Goal: Communication & Community: Answer question/provide support

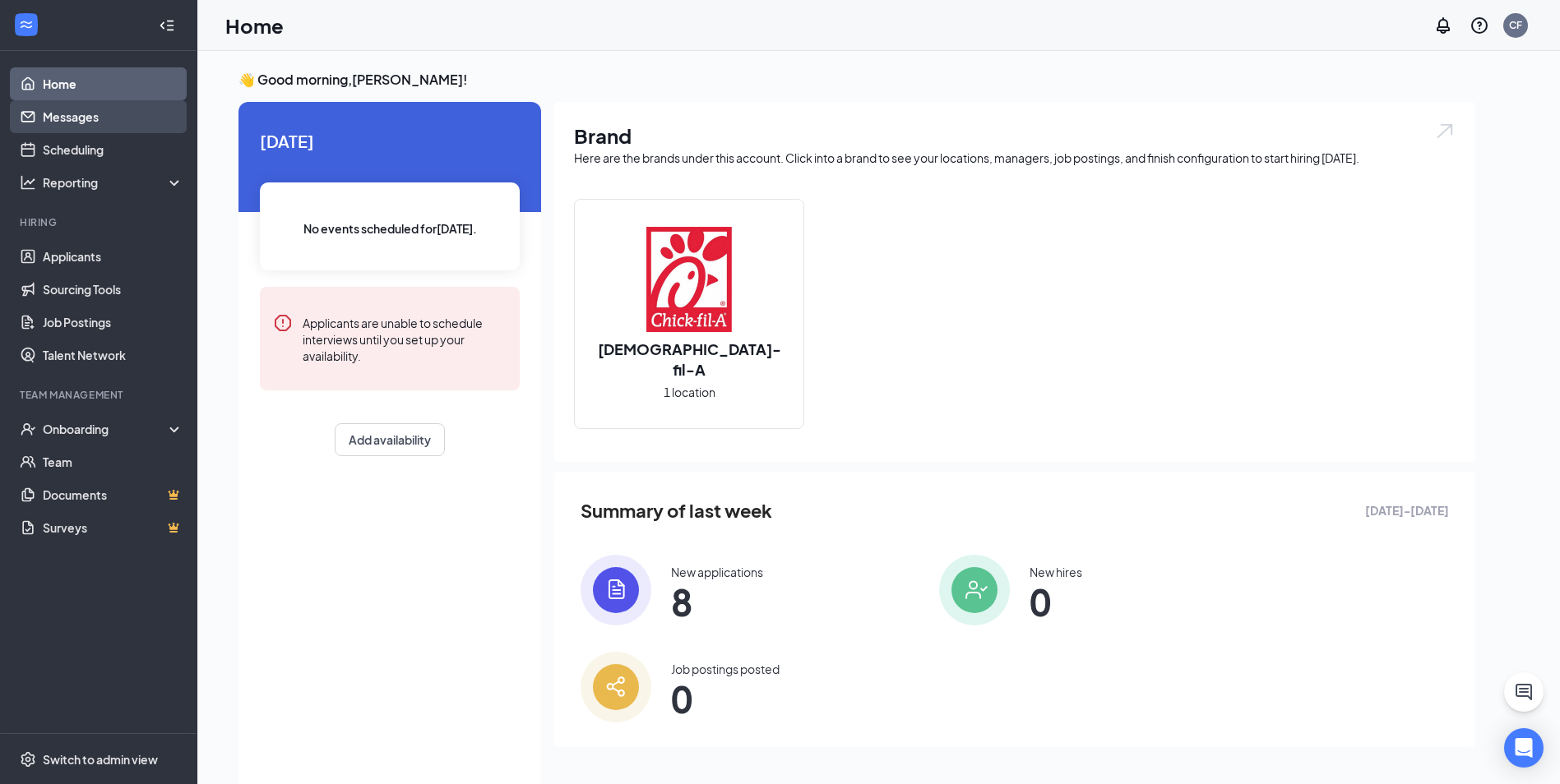
click at [55, 119] on link "Messages" at bounding box center [113, 117] width 141 height 33
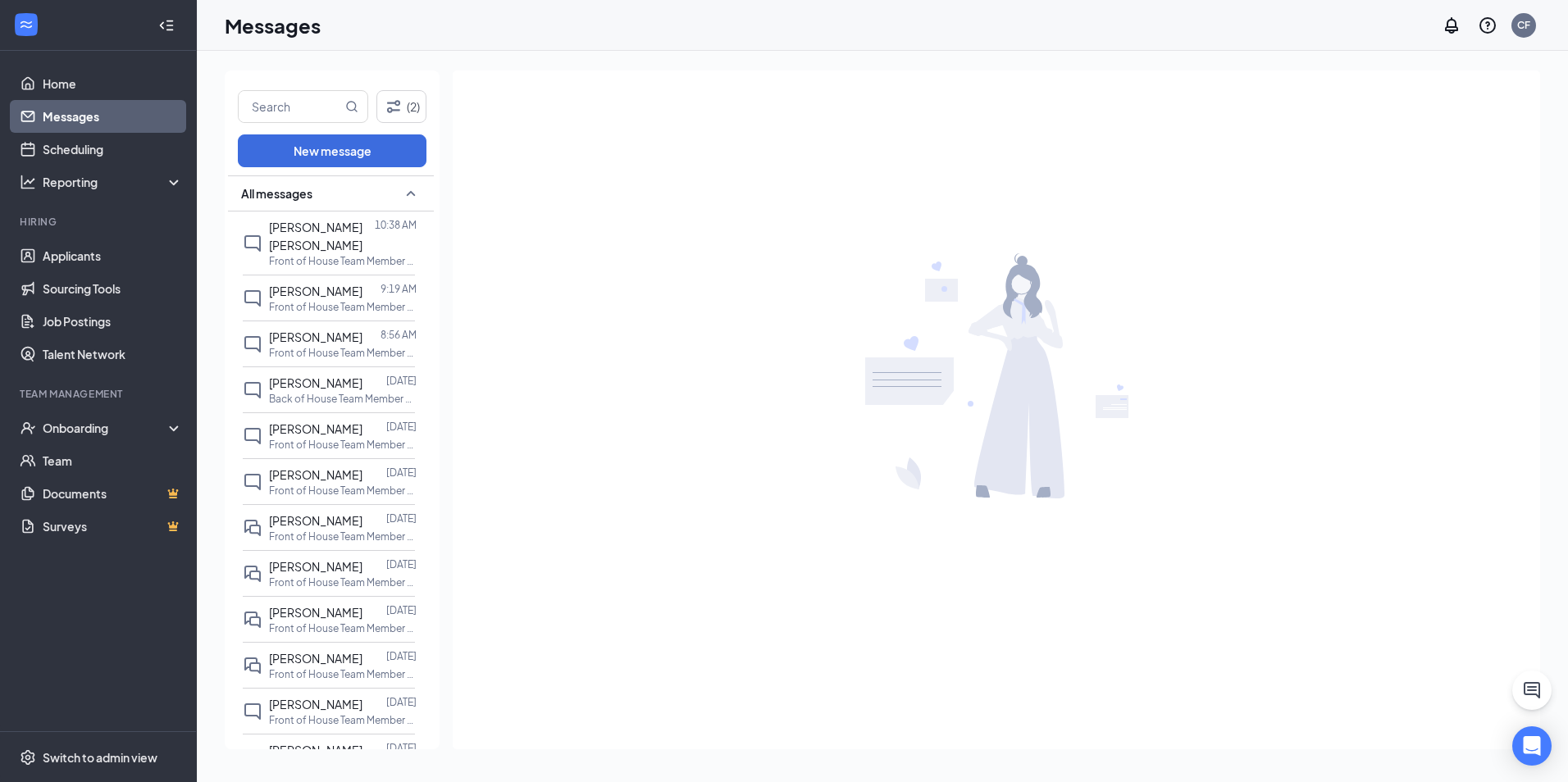
scroll to position [71, 0]
click at [63, 258] on link "Applicants" at bounding box center [113, 256] width 140 height 33
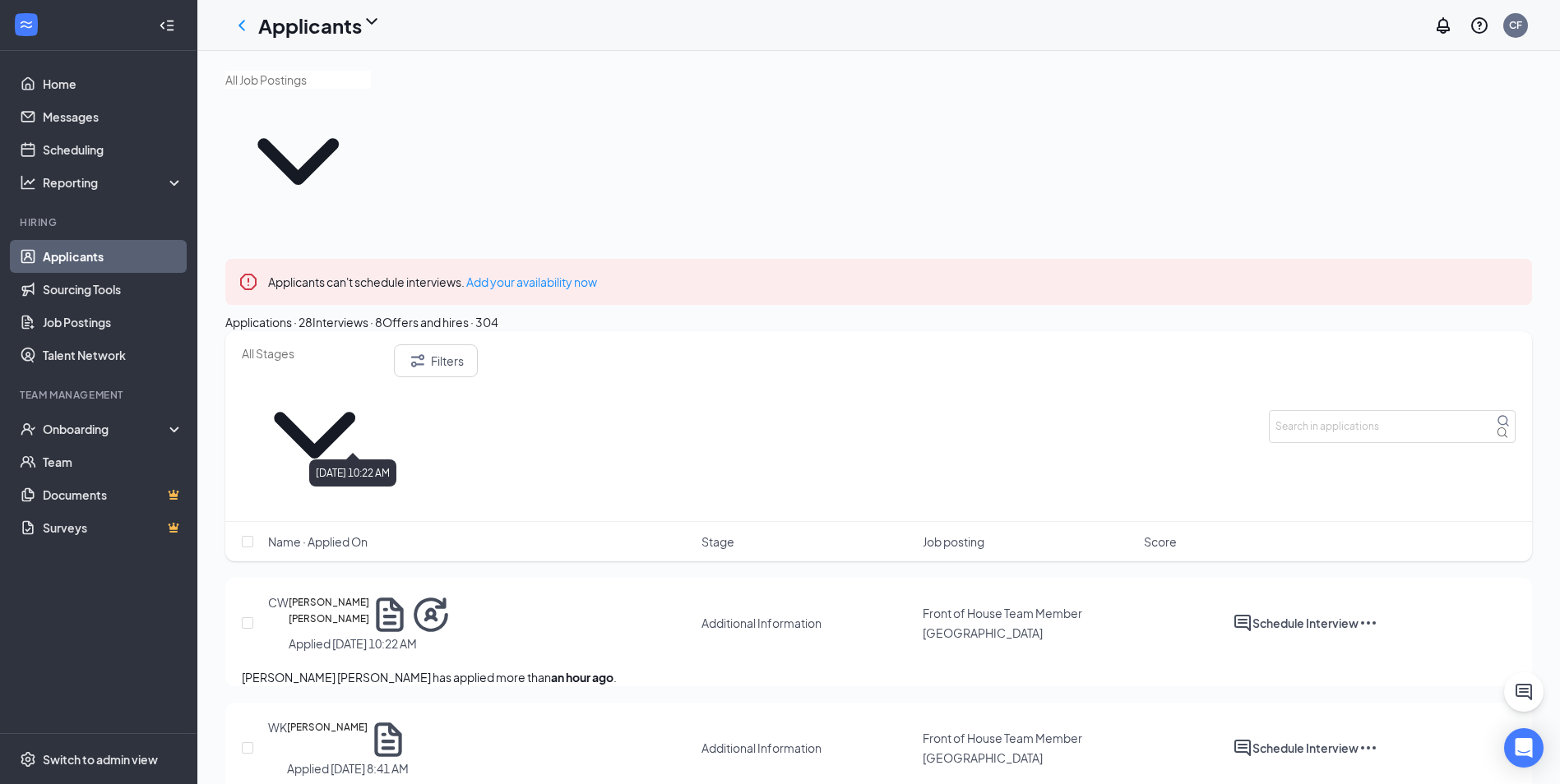
click at [348, 636] on div "Applied [DATE] 10:22 AM" at bounding box center [369, 644] width 162 height 16
click at [352, 594] on h5 "[PERSON_NAME] [PERSON_NAME]" at bounding box center [329, 614] width 81 height 41
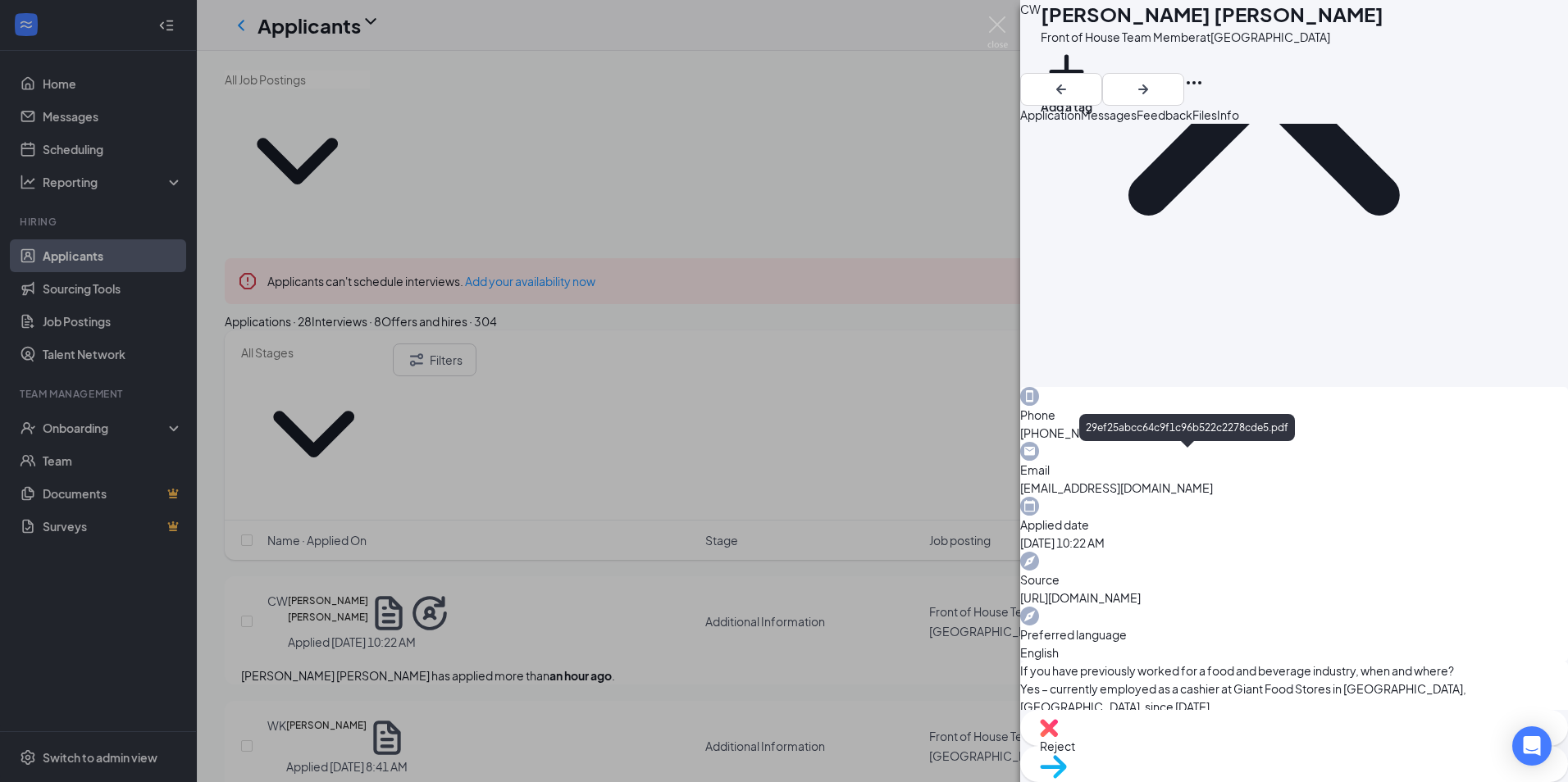
scroll to position [844, 0]
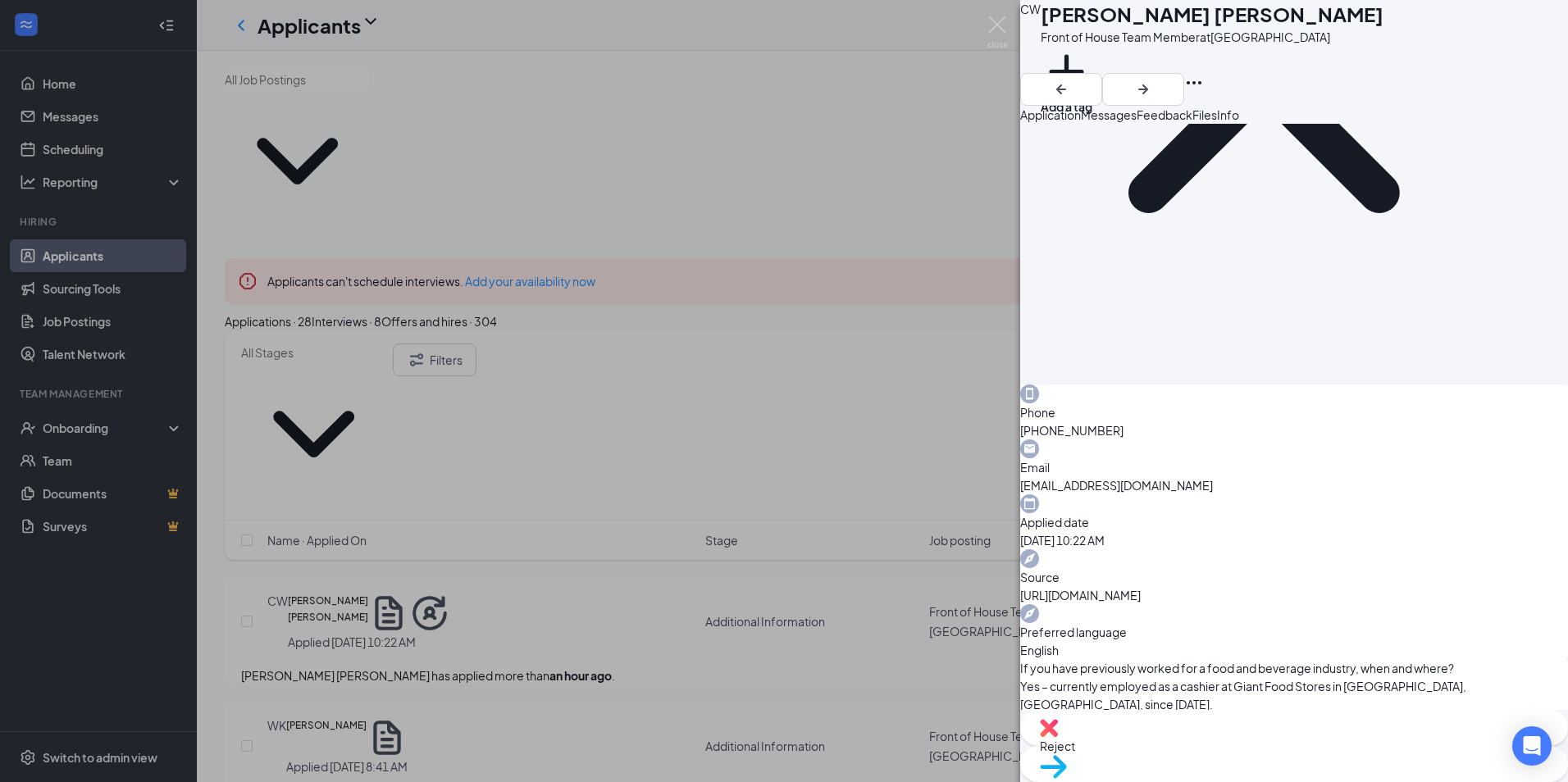
click at [422, 551] on div "[PERSON_NAME] Front of House Team Member at [GEOGRAPHIC_DATA] Add a tag Applica…" at bounding box center [784, 391] width 1568 height 782
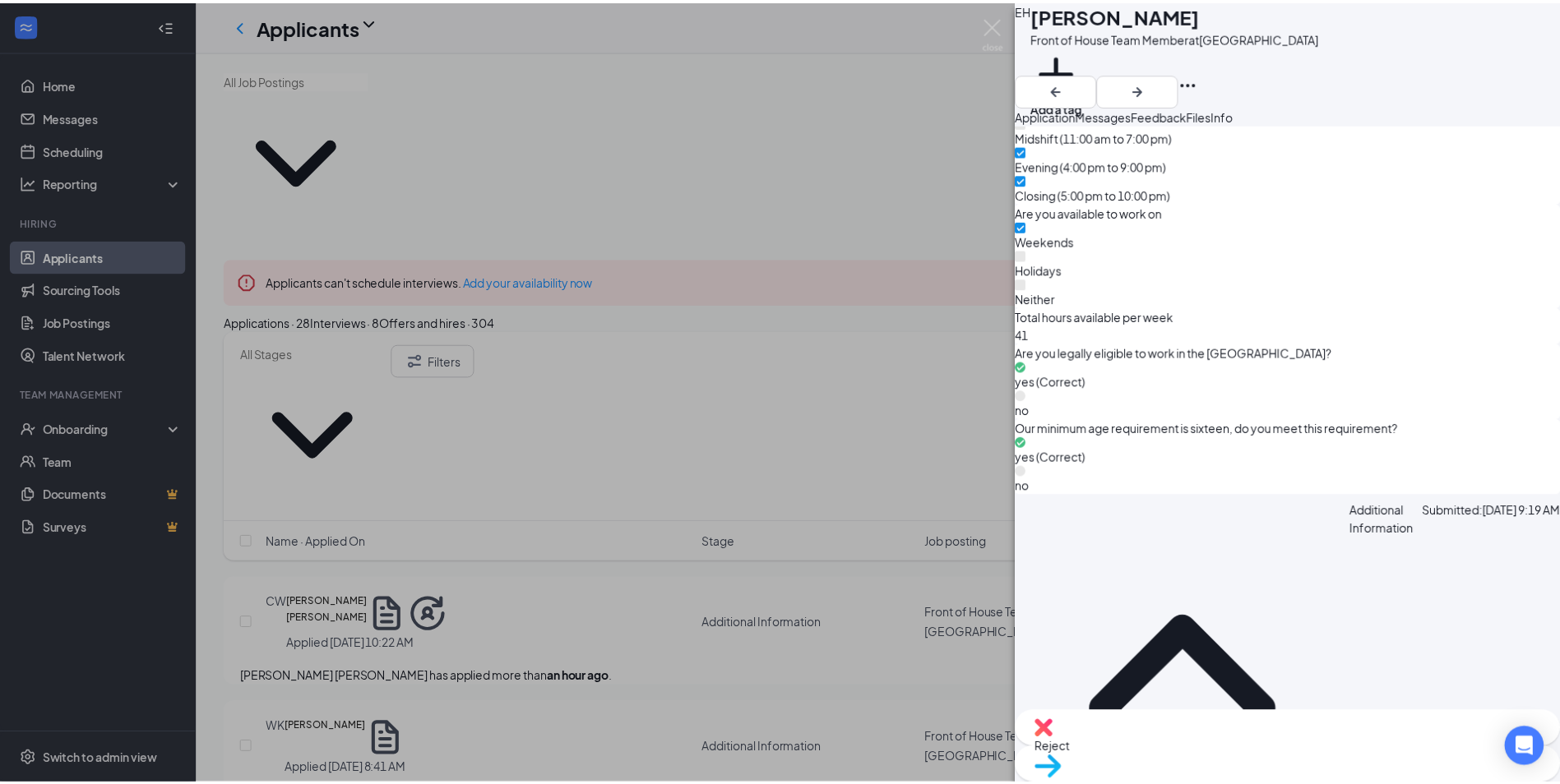
scroll to position [1808, 0]
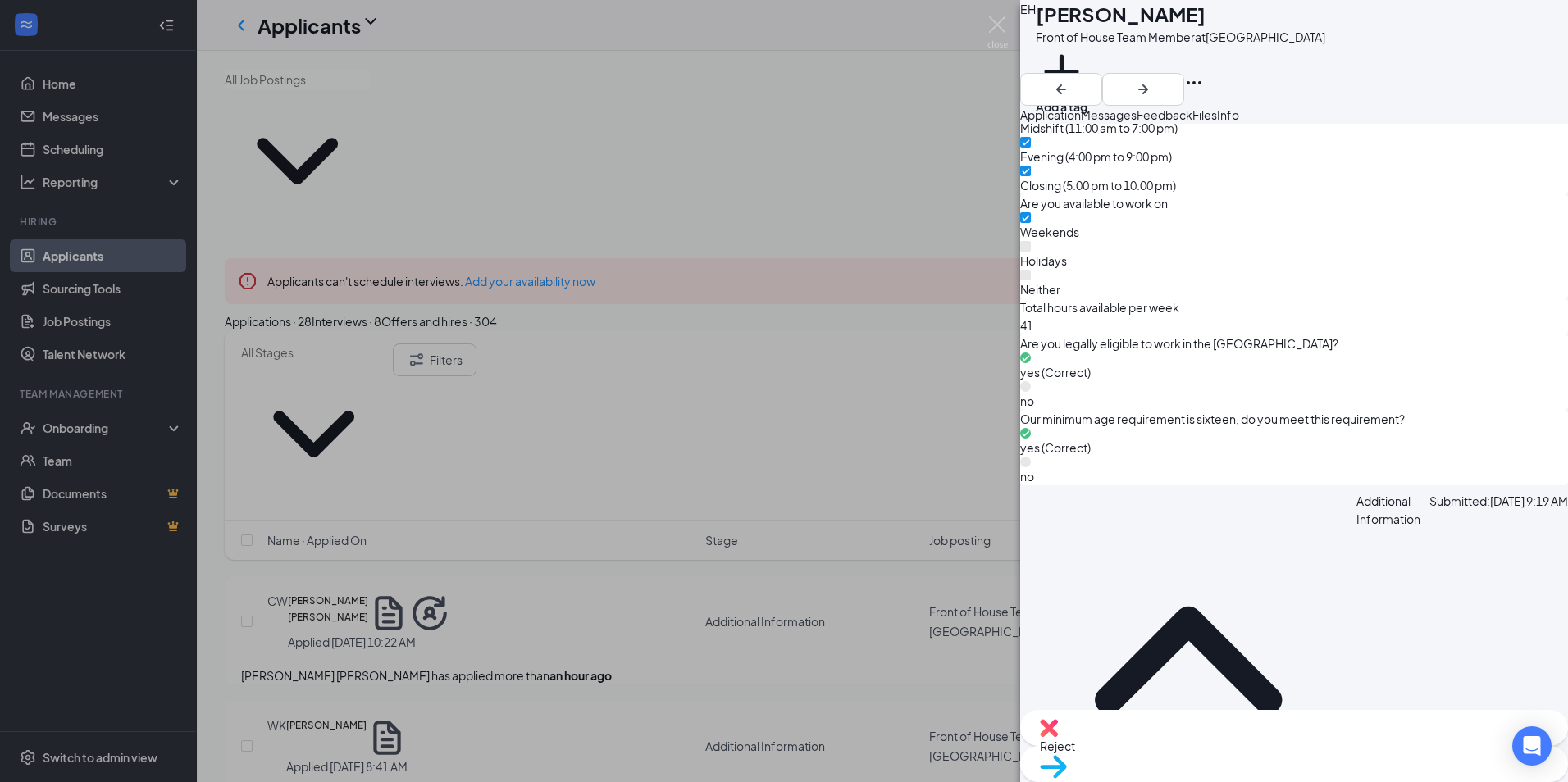
click at [605, 436] on div "EH [PERSON_NAME] Front of House Team Member at [GEOGRAPHIC_DATA] Add a tag Appl…" at bounding box center [784, 391] width 1568 height 782
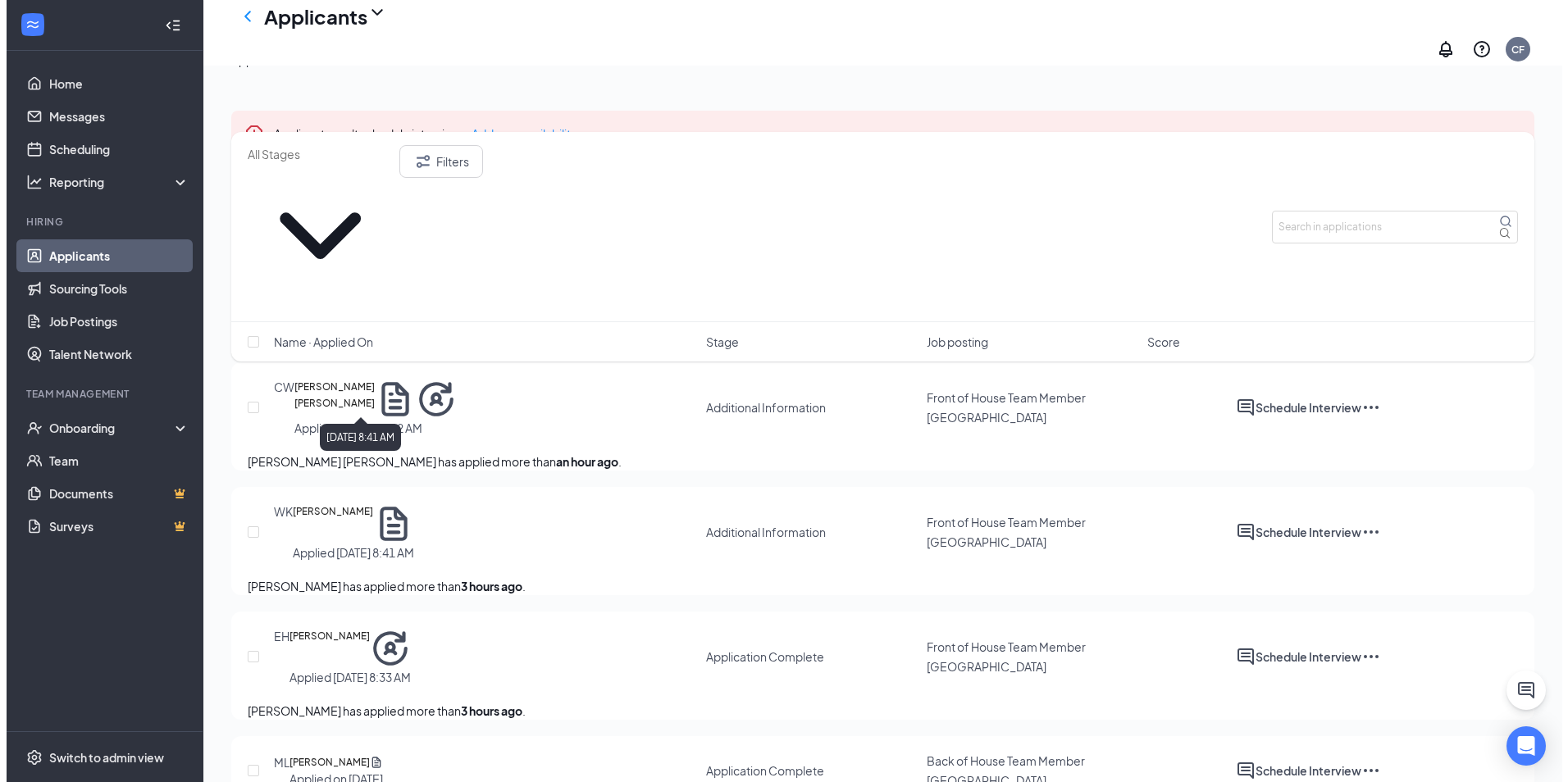
scroll to position [164, 0]
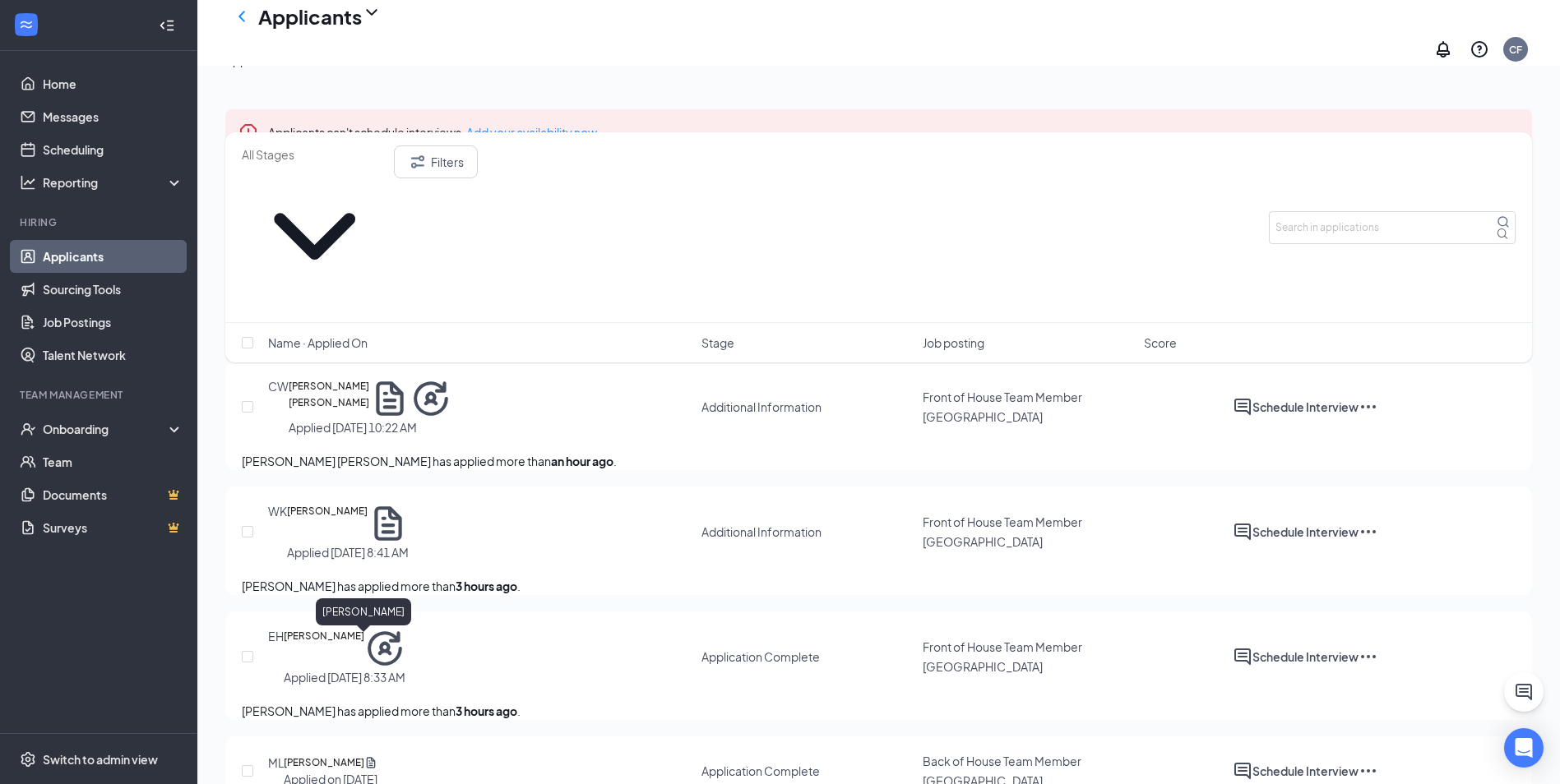
click at [332, 755] on h5 "[PERSON_NAME]" at bounding box center [324, 762] width 81 height 16
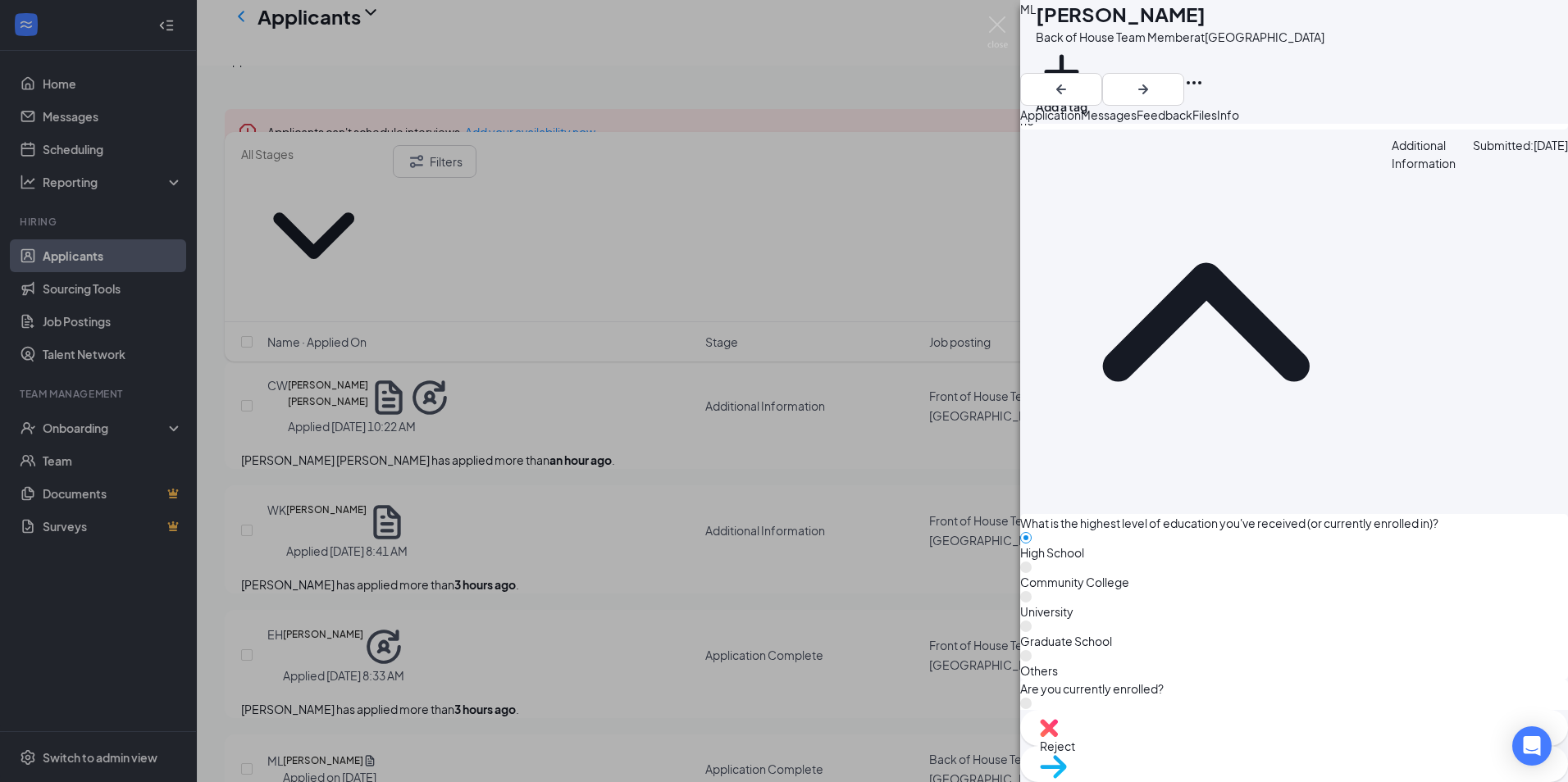
scroll to position [2378, 0]
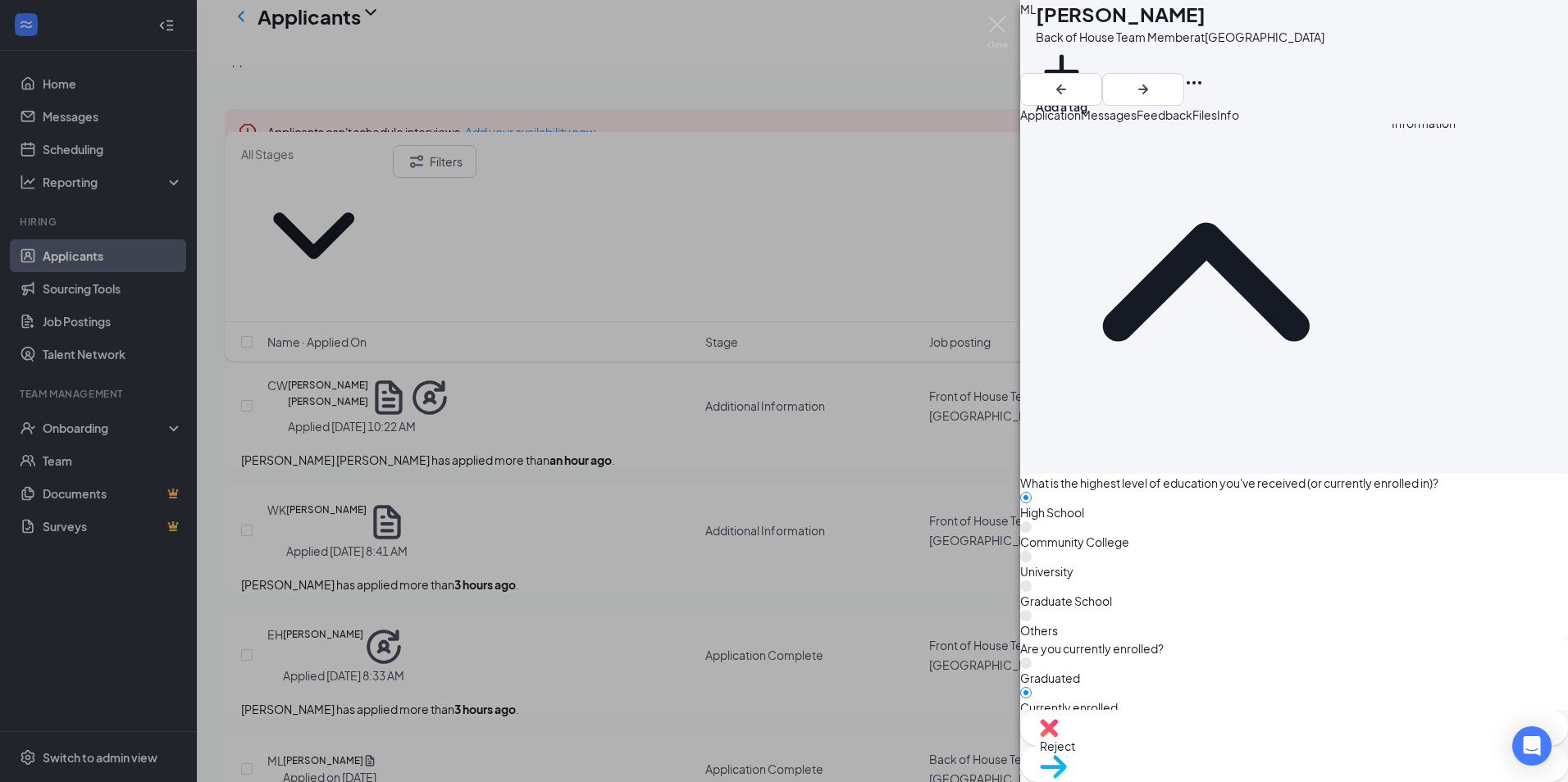
click at [442, 582] on div "ML [PERSON_NAME] Back of House Team Member at [GEOGRAPHIC_DATA] Add a tag Appli…" at bounding box center [784, 391] width 1568 height 782
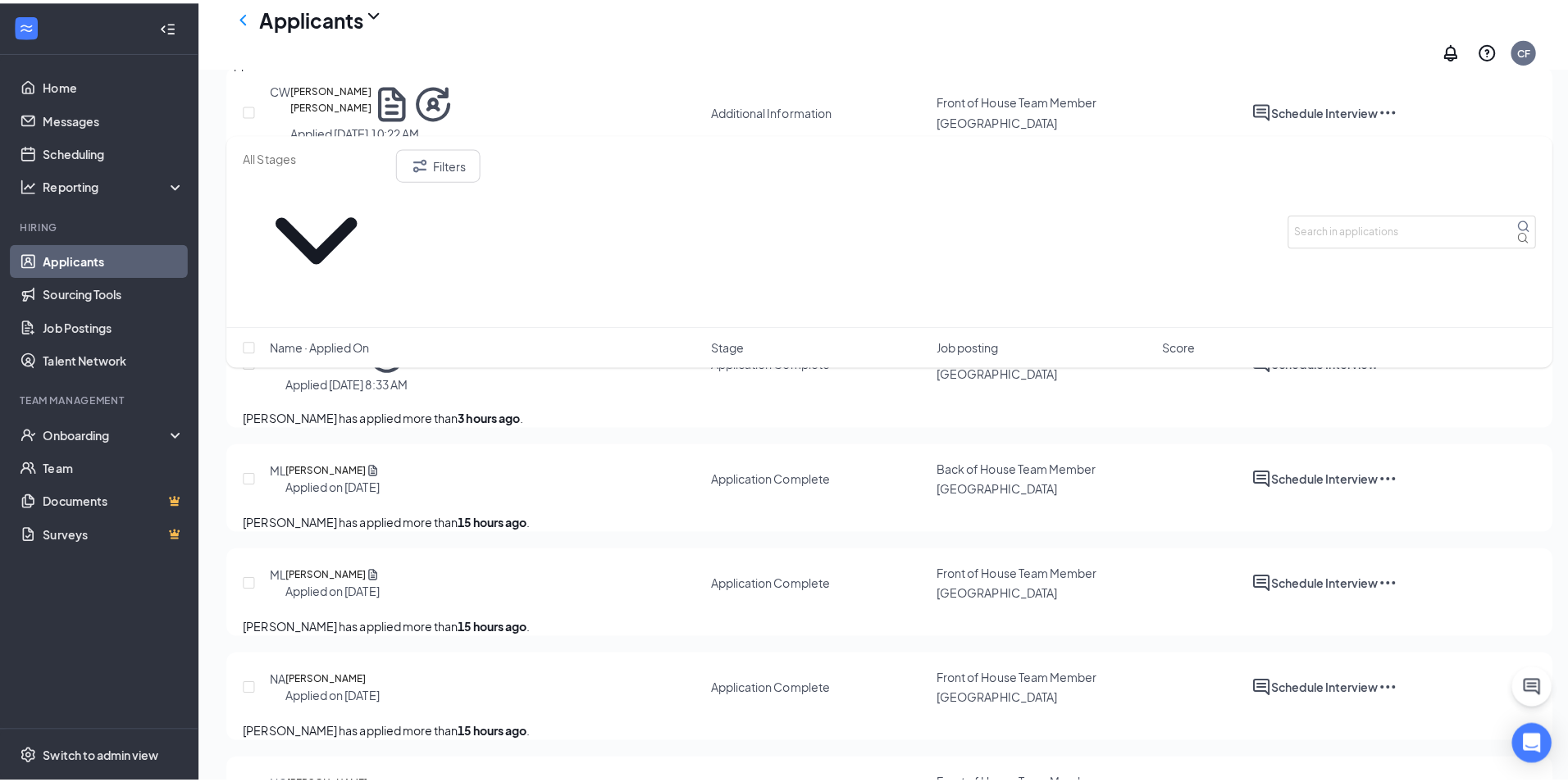
scroll to position [574, 0]
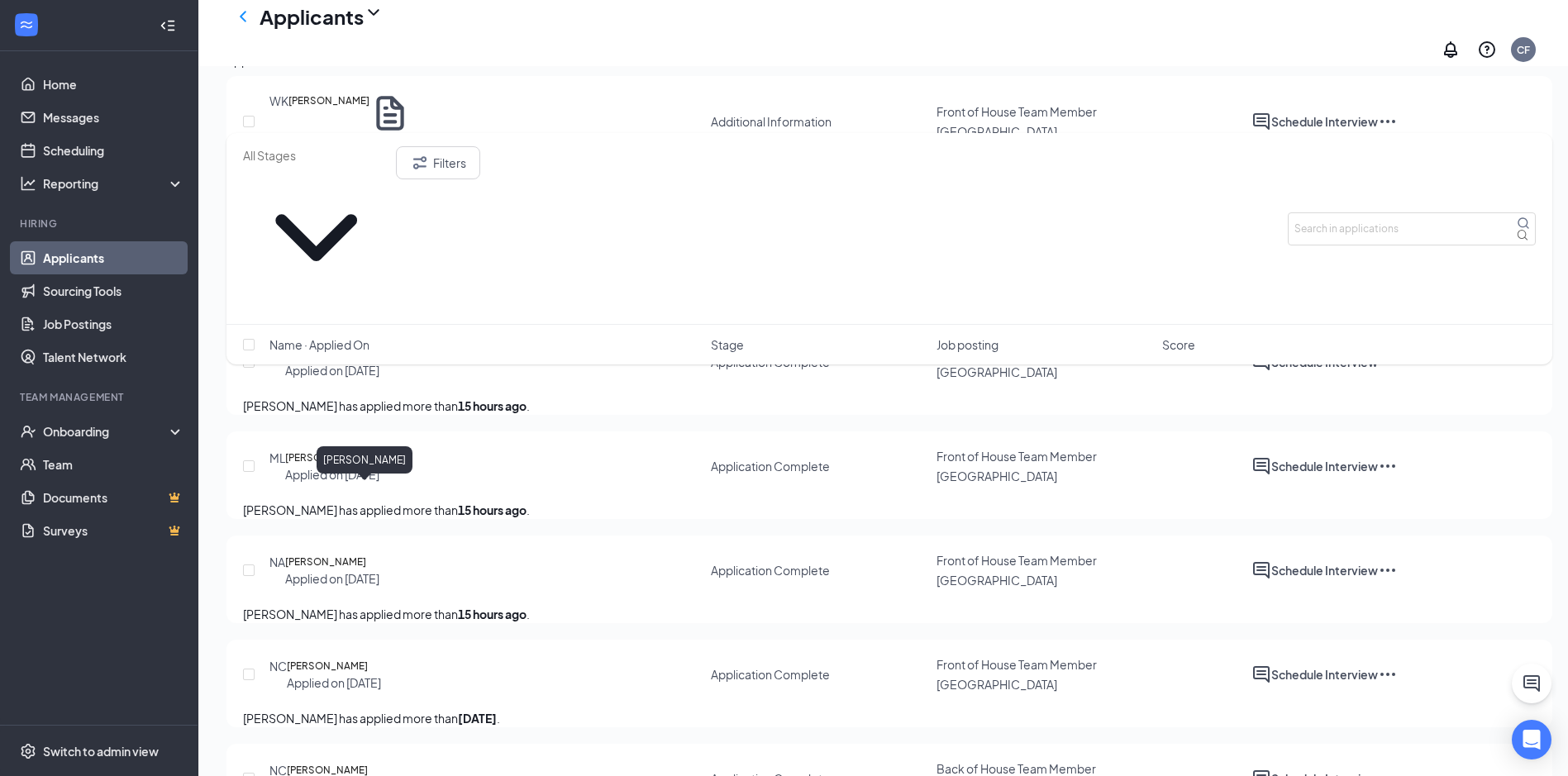
click at [366, 554] on h5 "[PERSON_NAME]" at bounding box center [325, 561] width 81 height 16
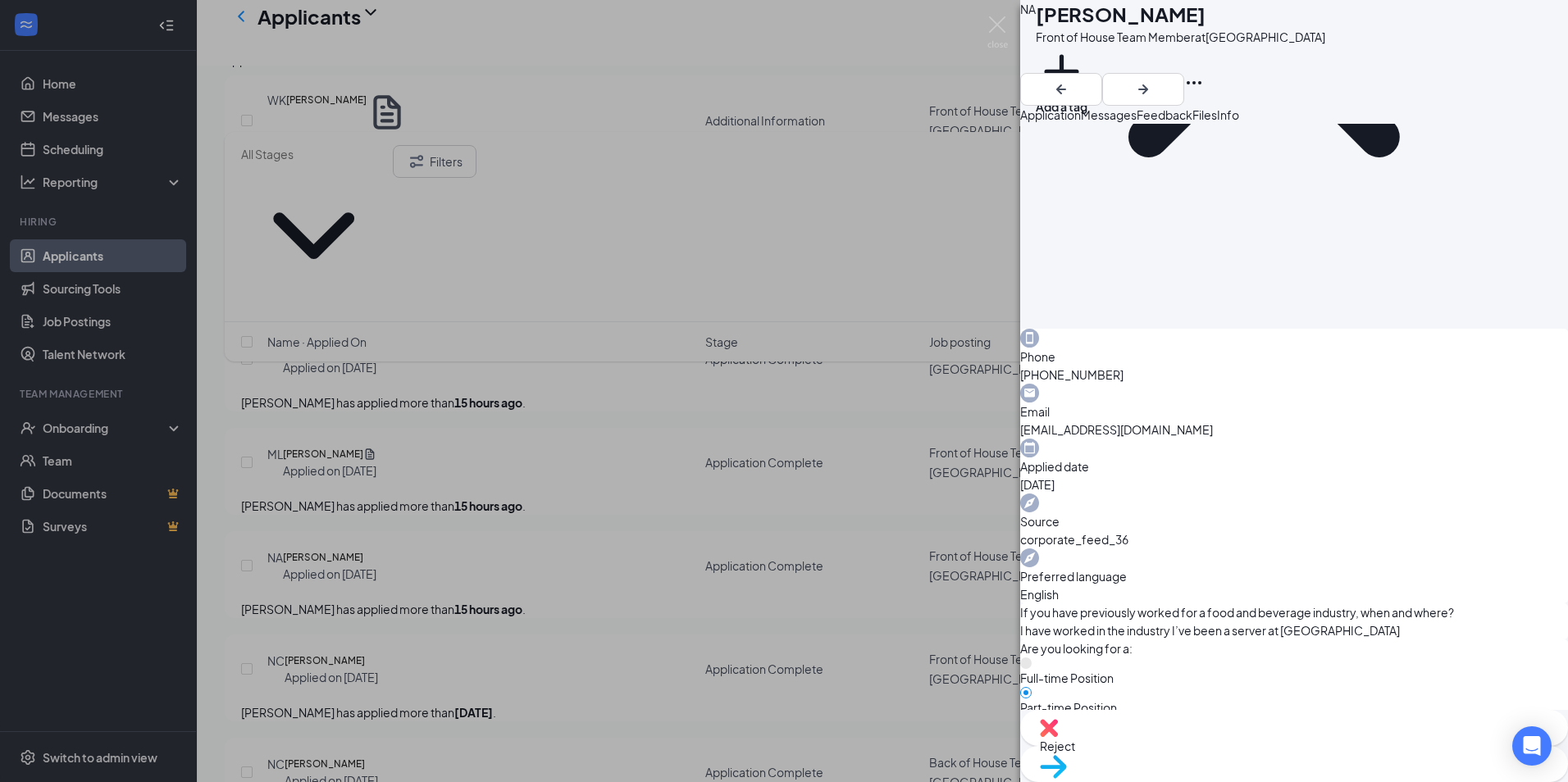
scroll to position [328, 0]
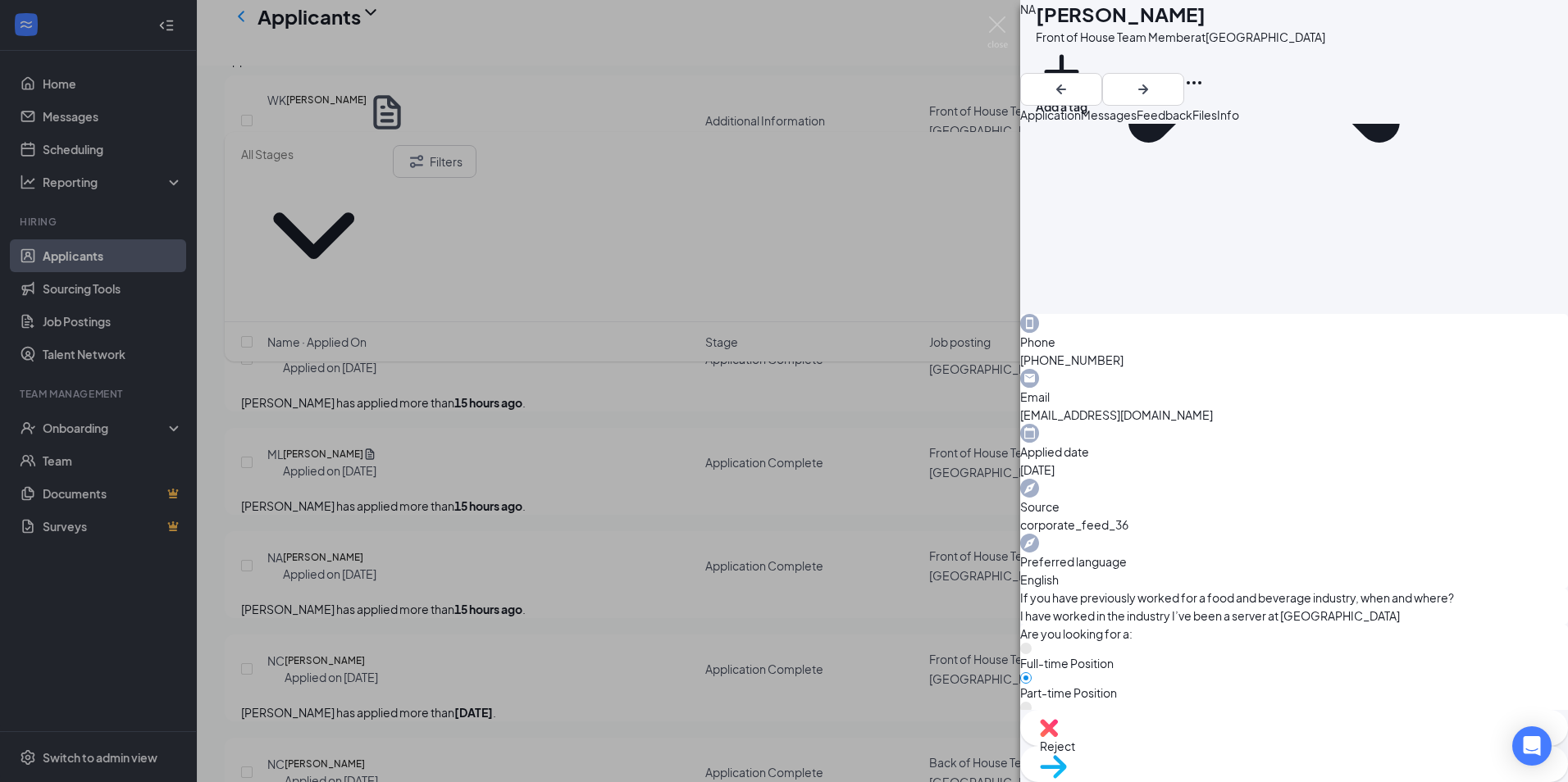
click at [573, 601] on div "NA [PERSON_NAME] Front of House Team Member at [GEOGRAPHIC_DATA] Add a tag Appl…" at bounding box center [784, 391] width 1568 height 782
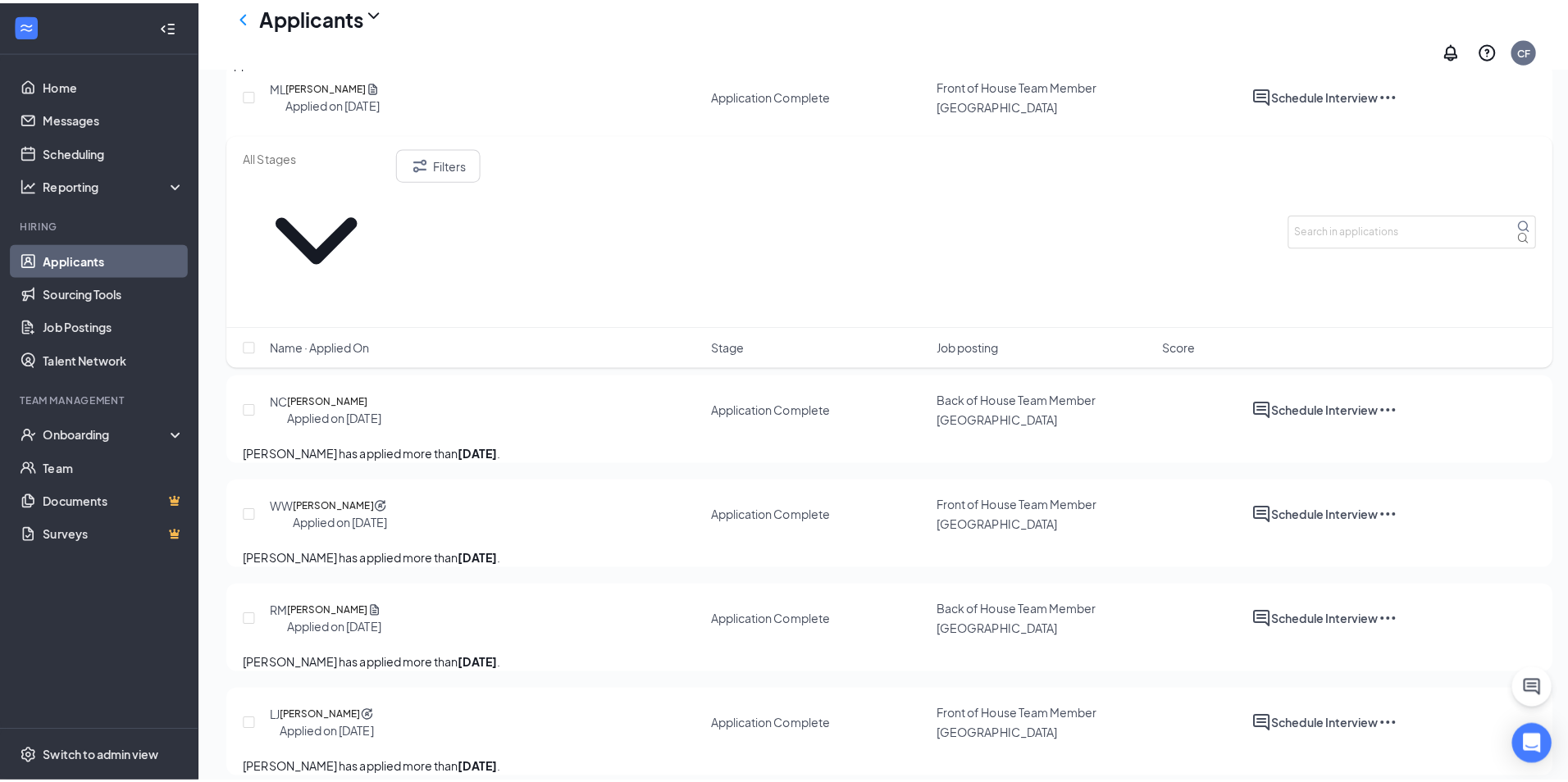
scroll to position [984, 0]
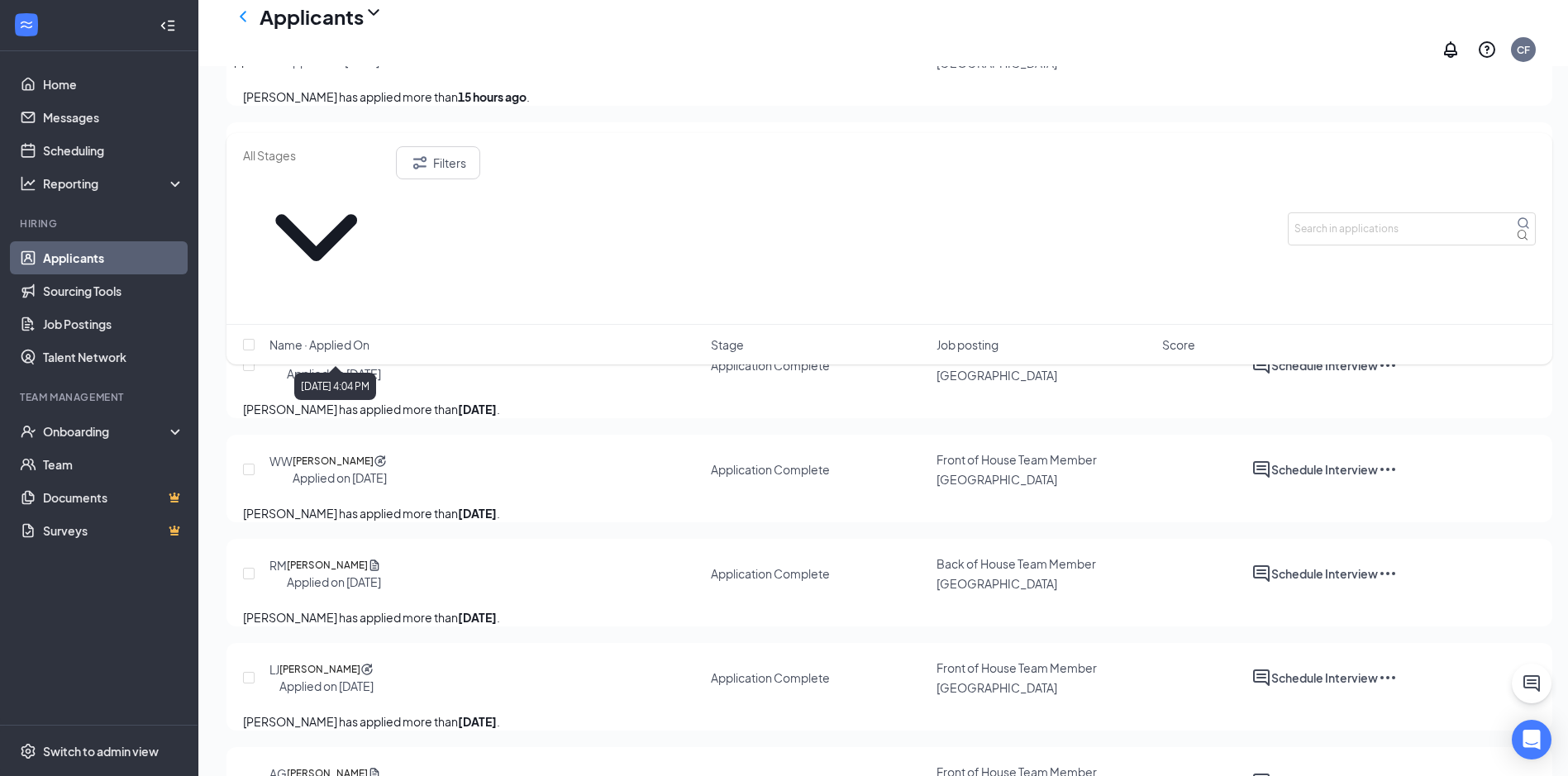
click at [365, 366] on div "Applied on [DATE]" at bounding box center [334, 373] width 94 height 16
click at [366, 349] on h5 "[PERSON_NAME]" at bounding box center [327, 357] width 81 height 16
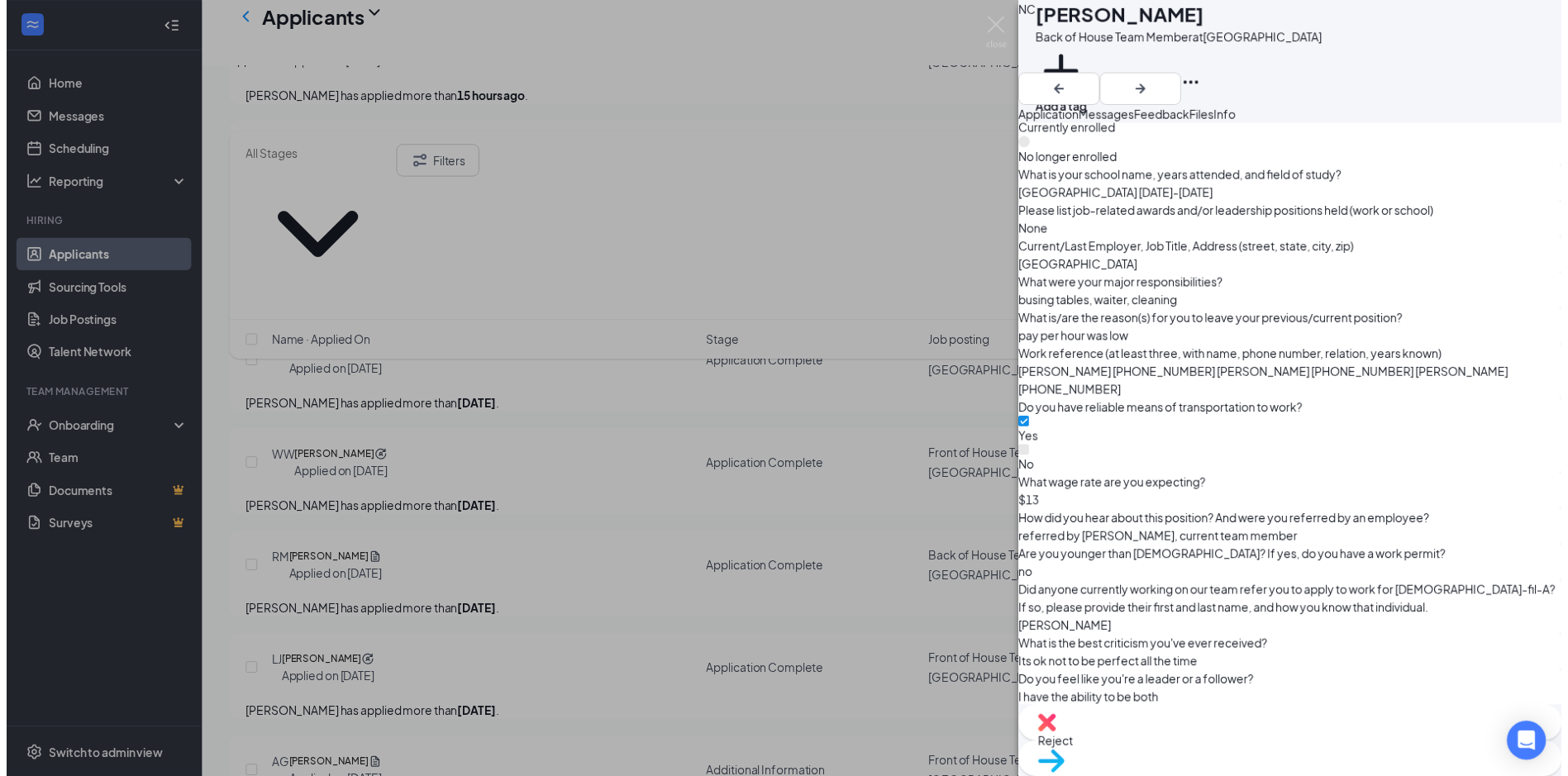
scroll to position [2233, 0]
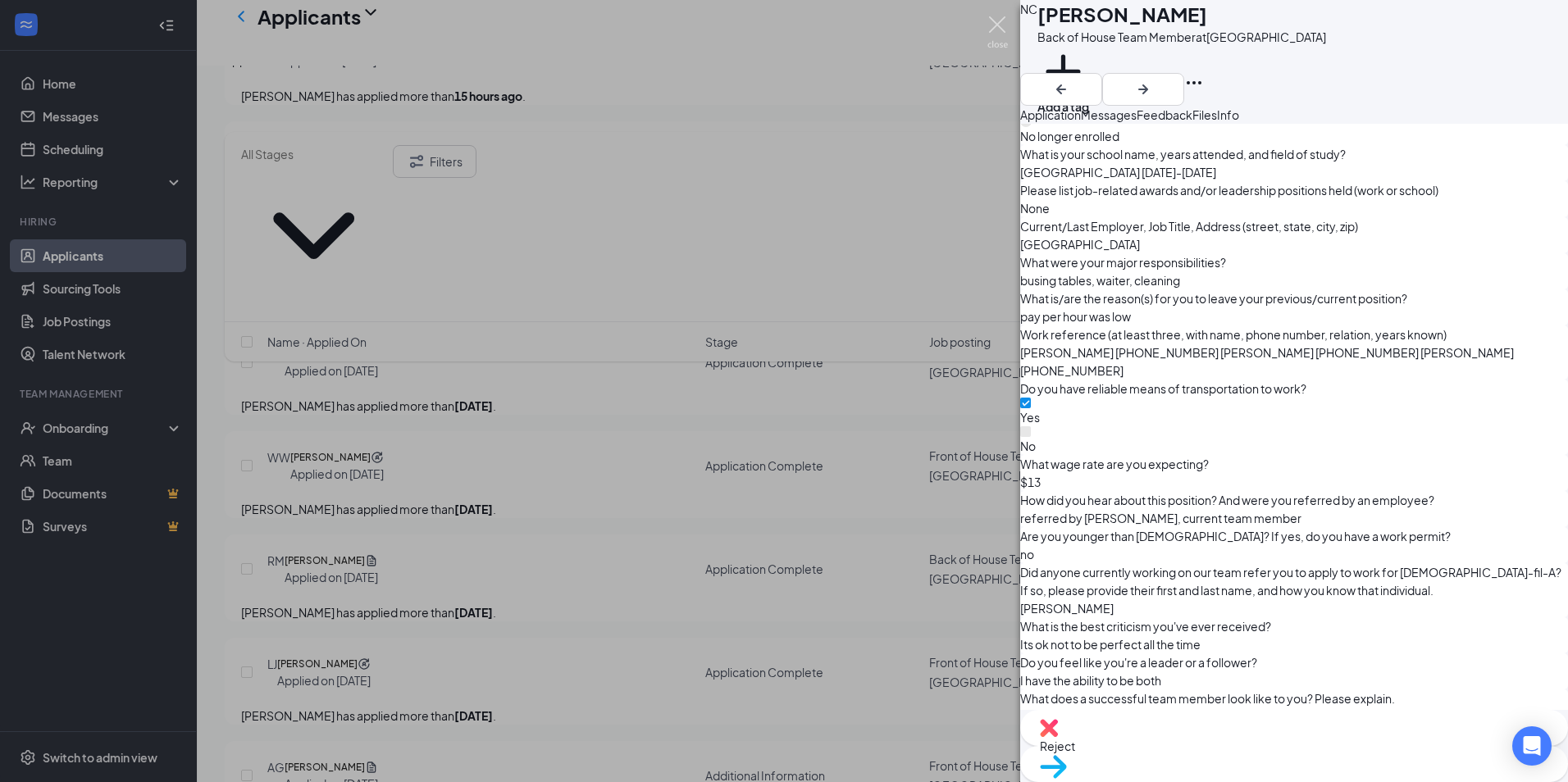
click at [997, 30] on img at bounding box center [998, 32] width 21 height 32
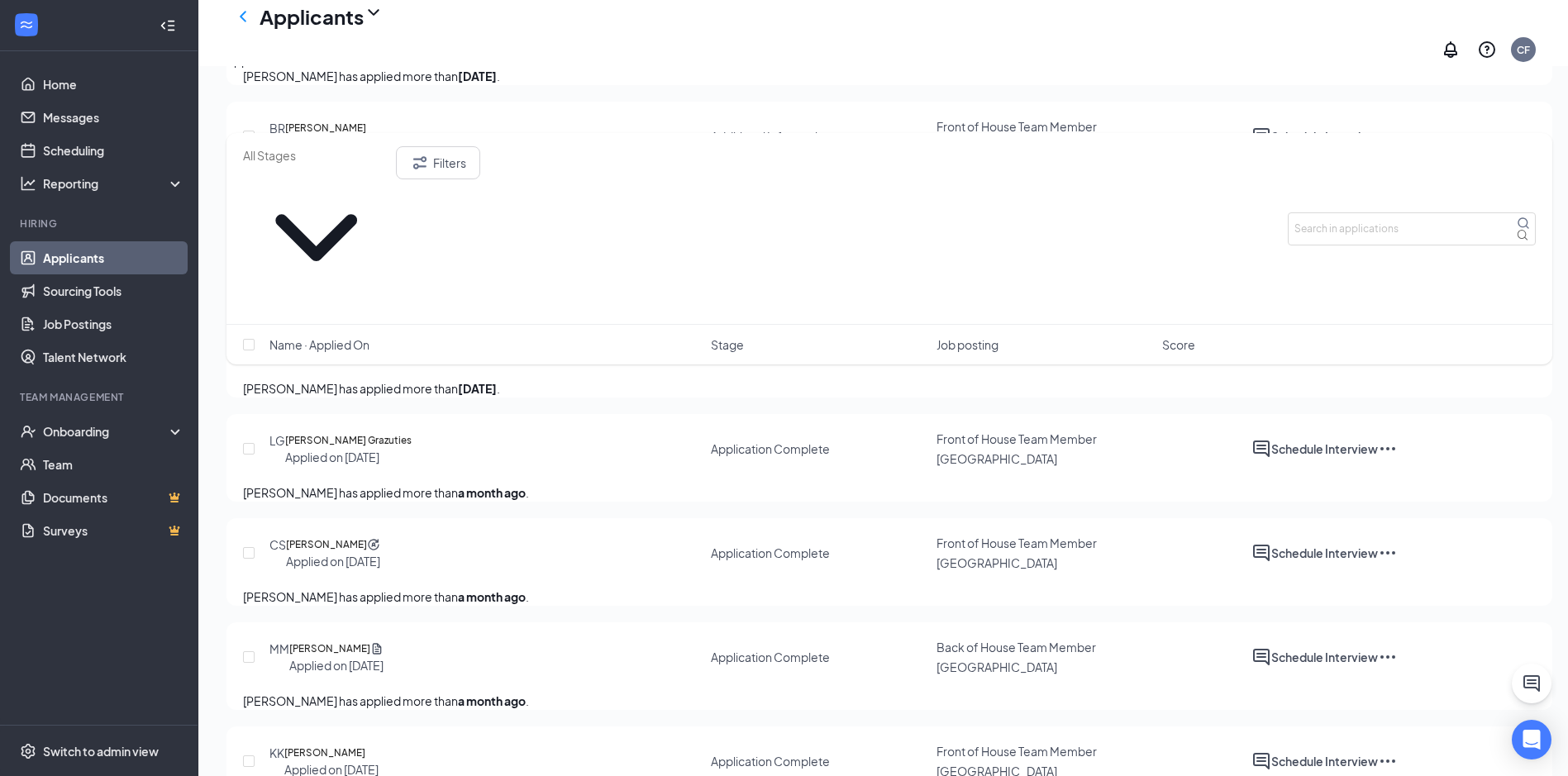
scroll to position [1984, 0]
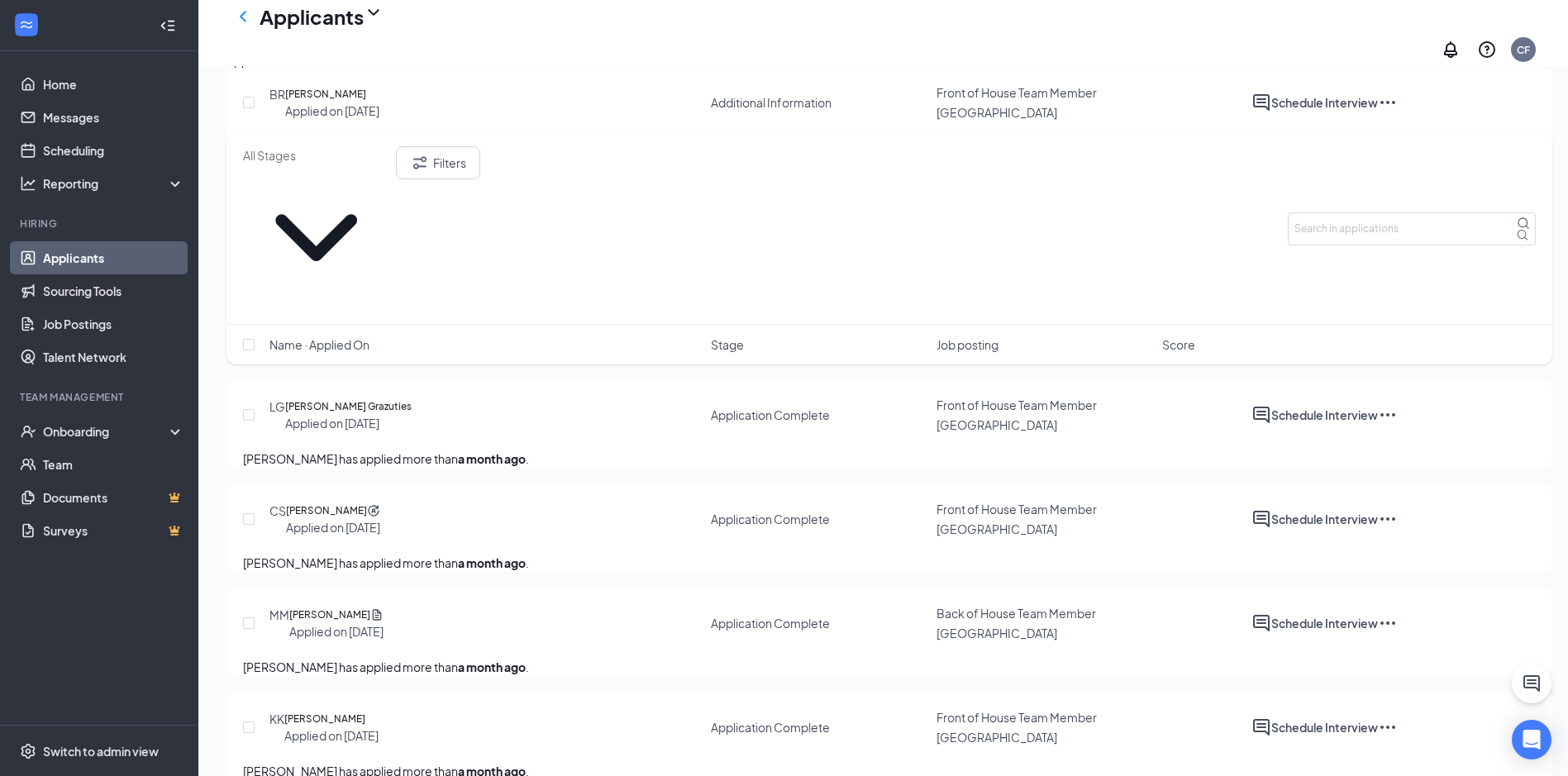
click at [466, 67] on div "Applications · 28 Interviews · 8 Offers and hires · 304" at bounding box center [889, 60] width 1326 height 18
click at [385, 70] on div "Interviews · 8" at bounding box center [349, 60] width 71 height 18
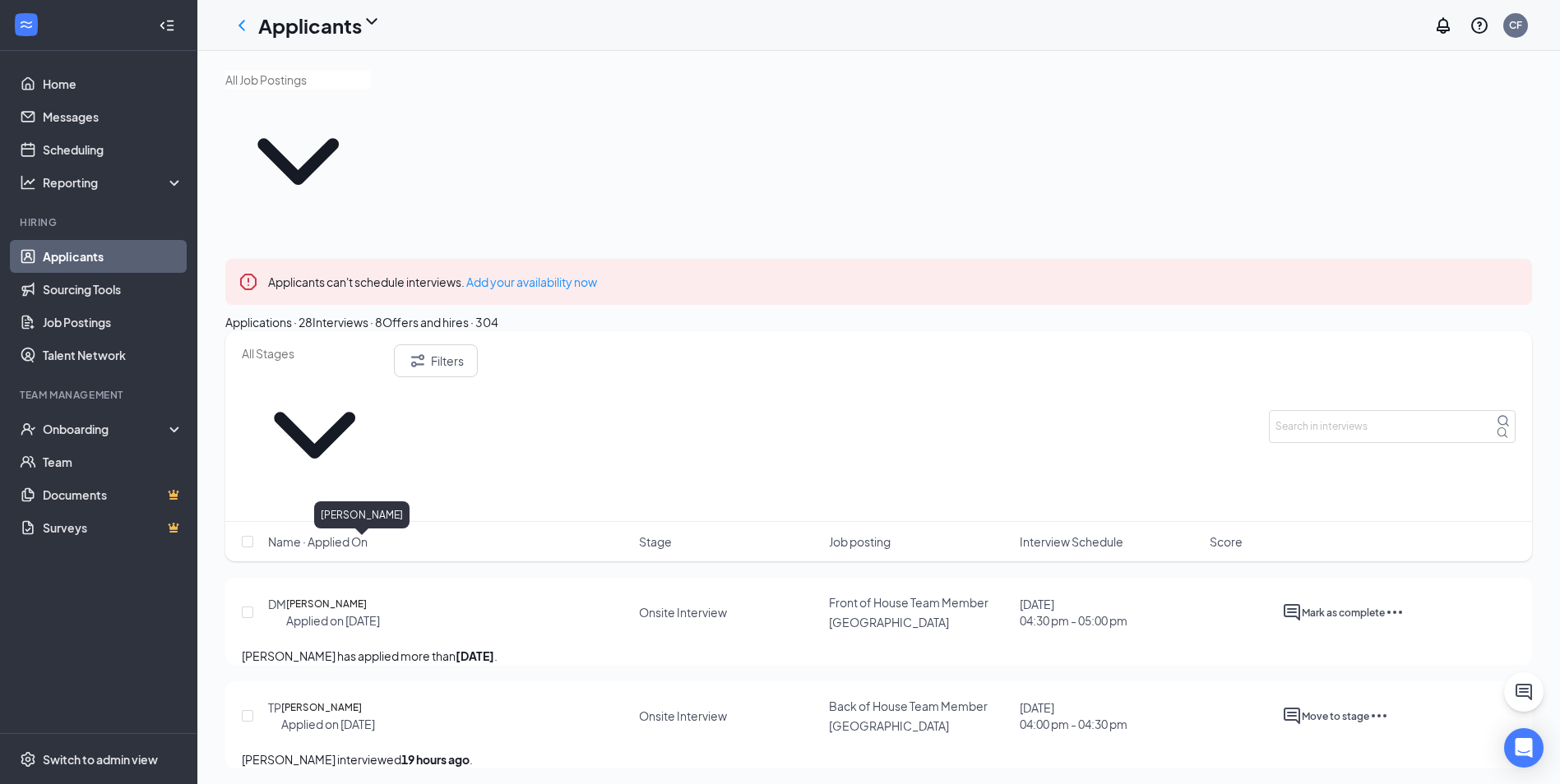
click at [362, 700] on h5 "[PERSON_NAME]" at bounding box center [321, 707] width 81 height 16
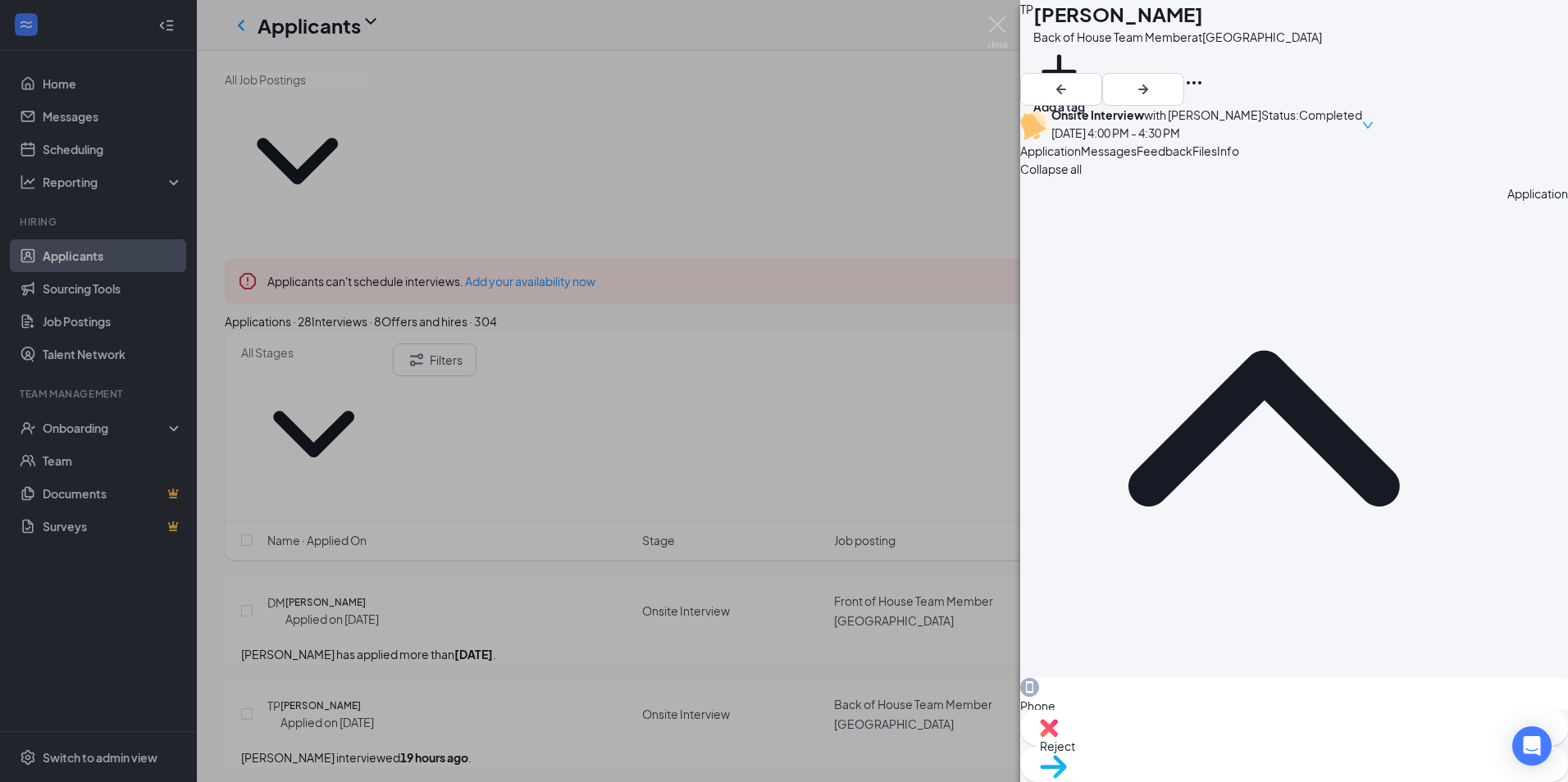
click at [1136, 160] on button "Messages" at bounding box center [1109, 151] width 56 height 18
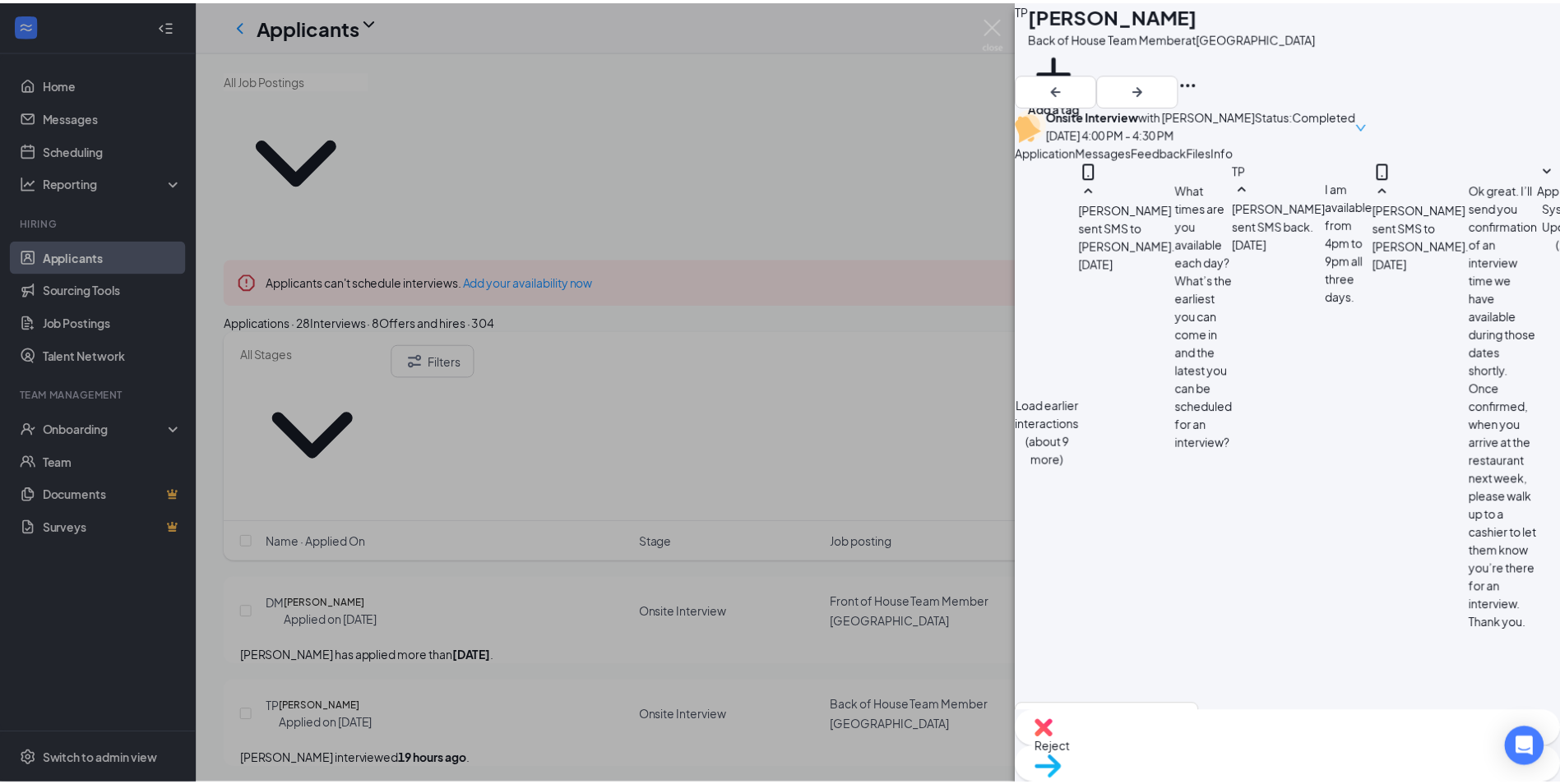
scroll to position [548, 0]
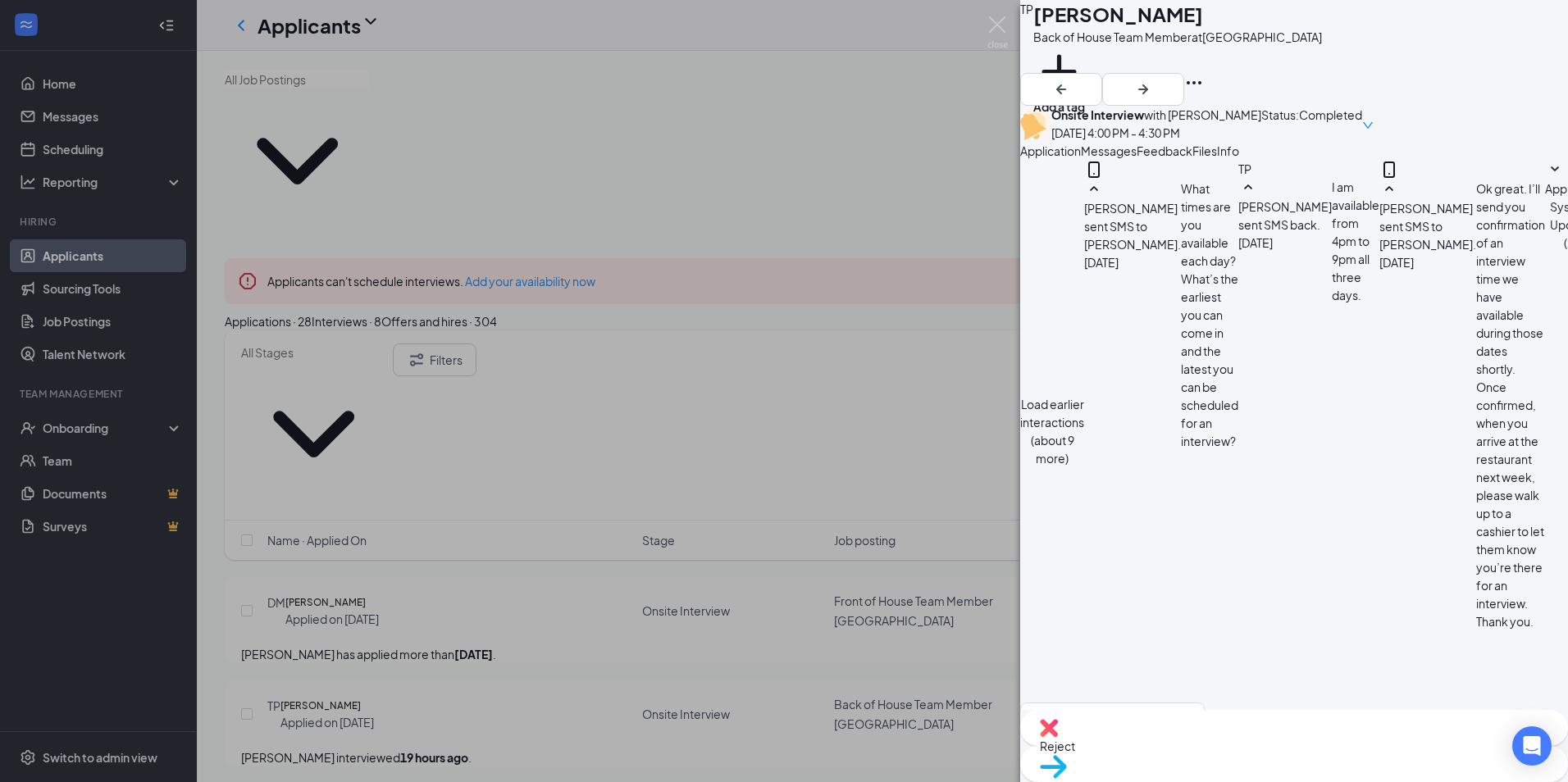
checkbox input "true"
click at [1204, 702] on textarea at bounding box center [1112, 752] width 185 height 98
type textarea "H"
click at [401, 665] on div "TP [PERSON_NAME] Back of House Team Member at [GEOGRAPHIC_DATA] Add a tag Onsit…" at bounding box center [784, 391] width 1568 height 782
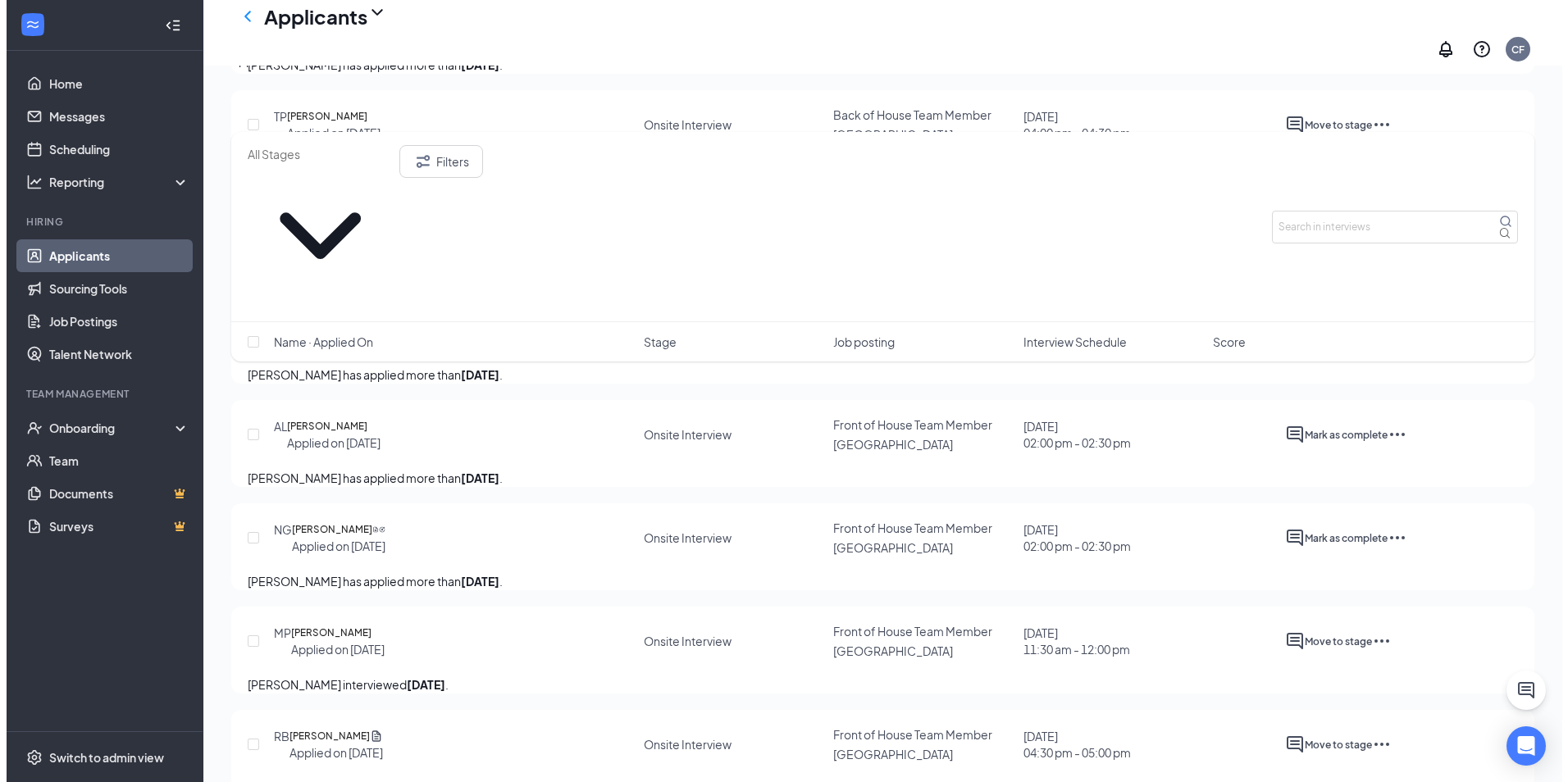
scroll to position [614, 0]
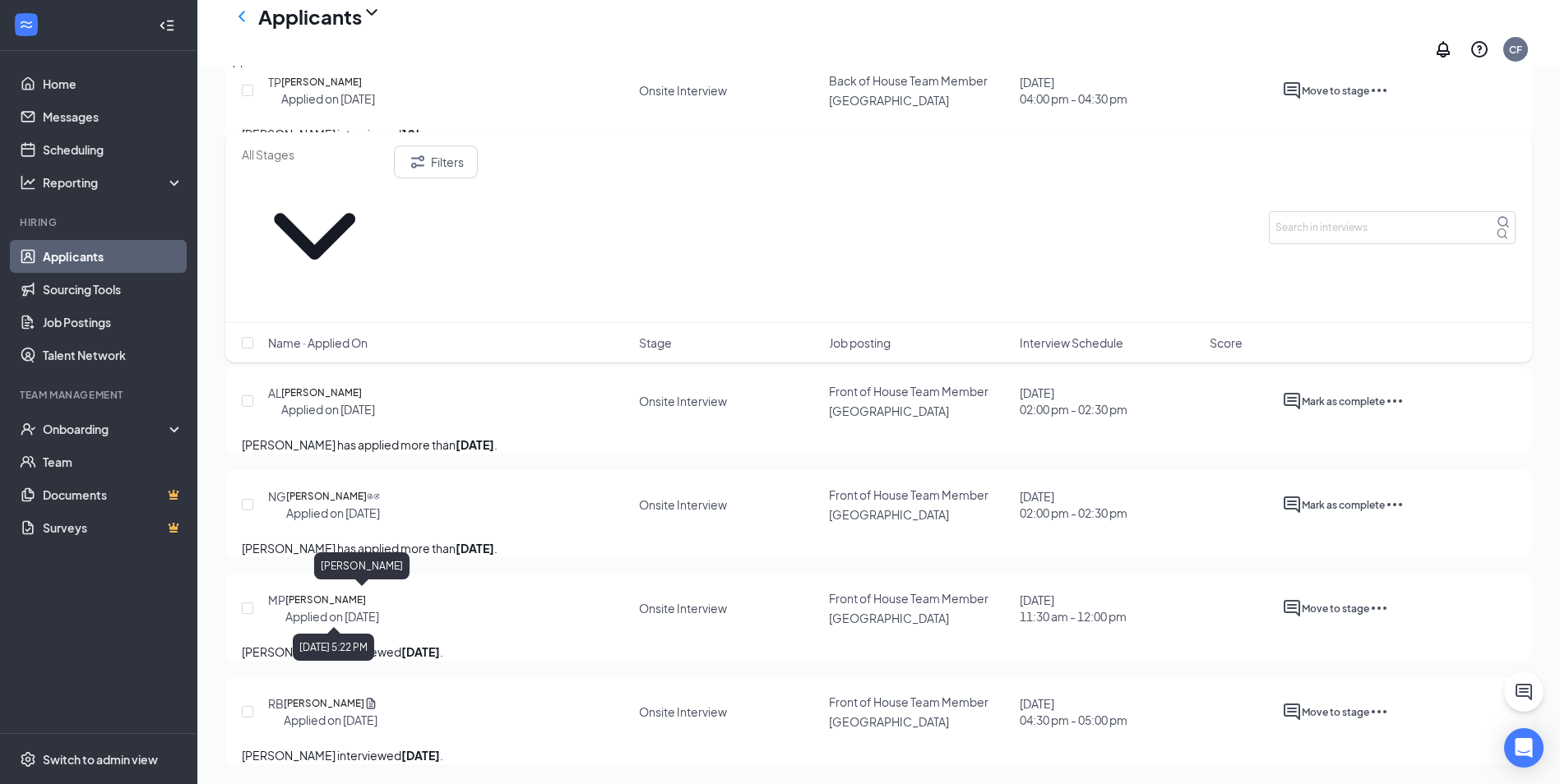
click at [362, 592] on h5 "[PERSON_NAME]" at bounding box center [326, 600] width 81 height 16
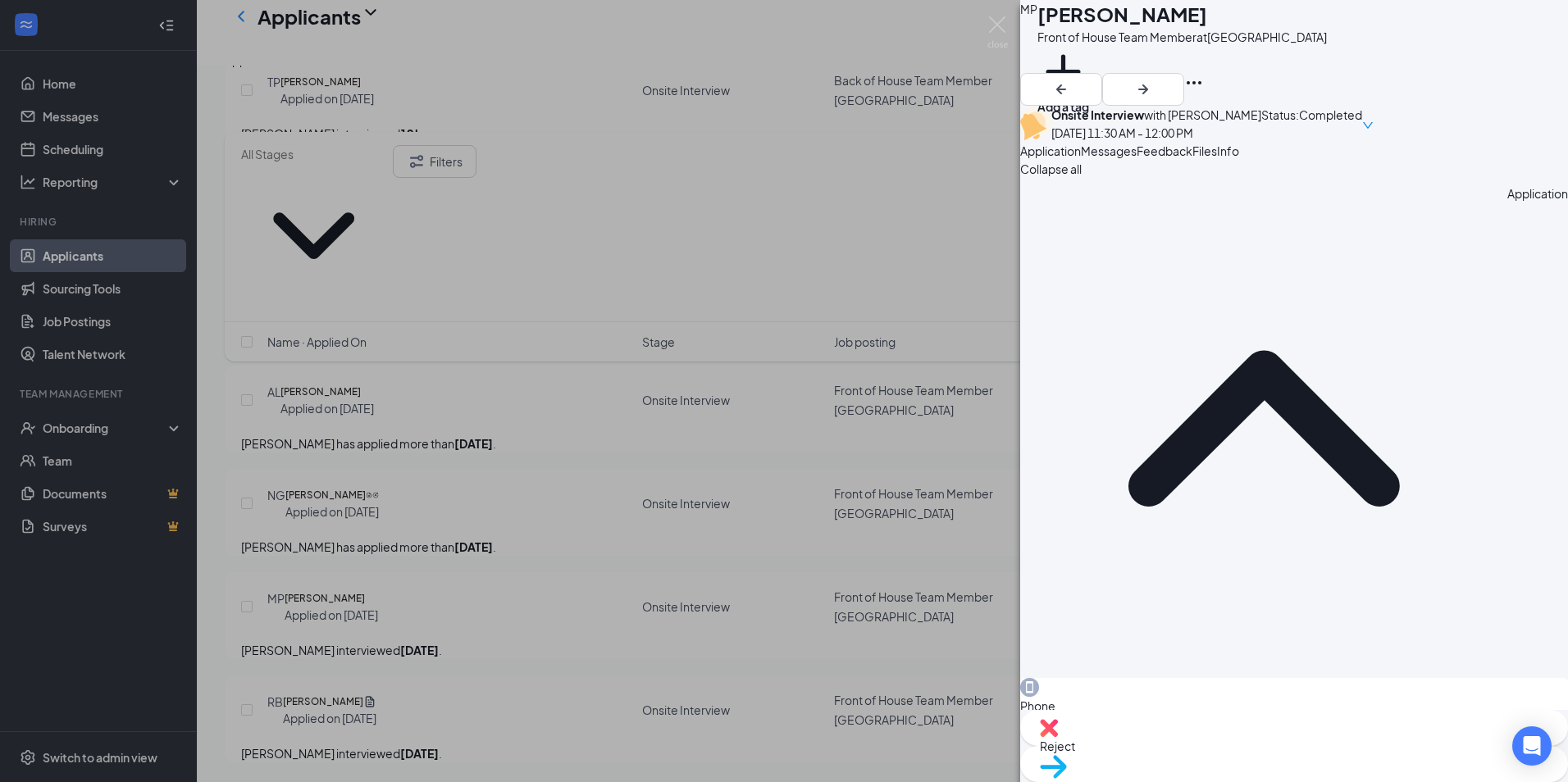
click at [1136, 158] on span "Messages" at bounding box center [1109, 151] width 56 height 15
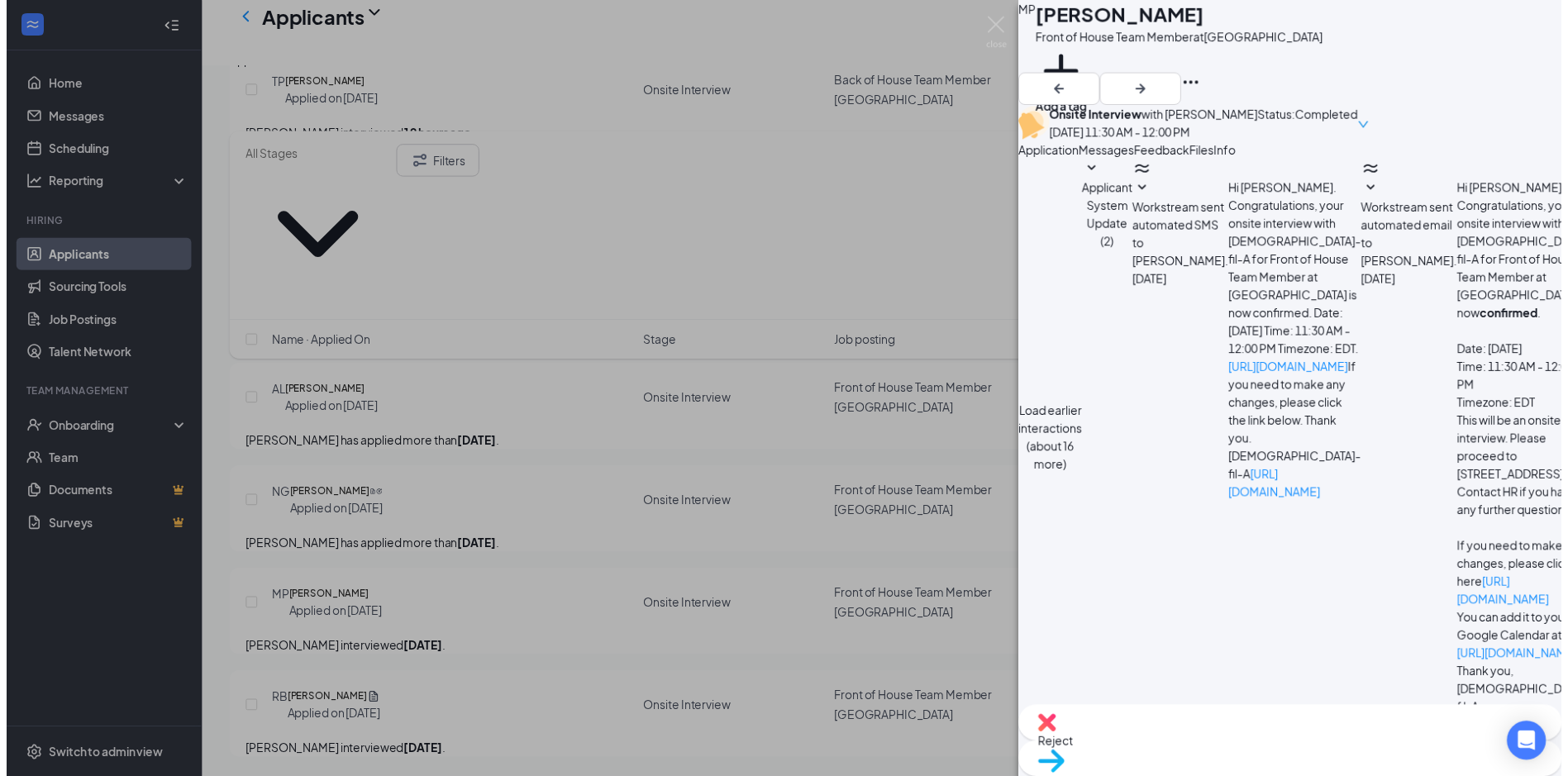
scroll to position [768, 0]
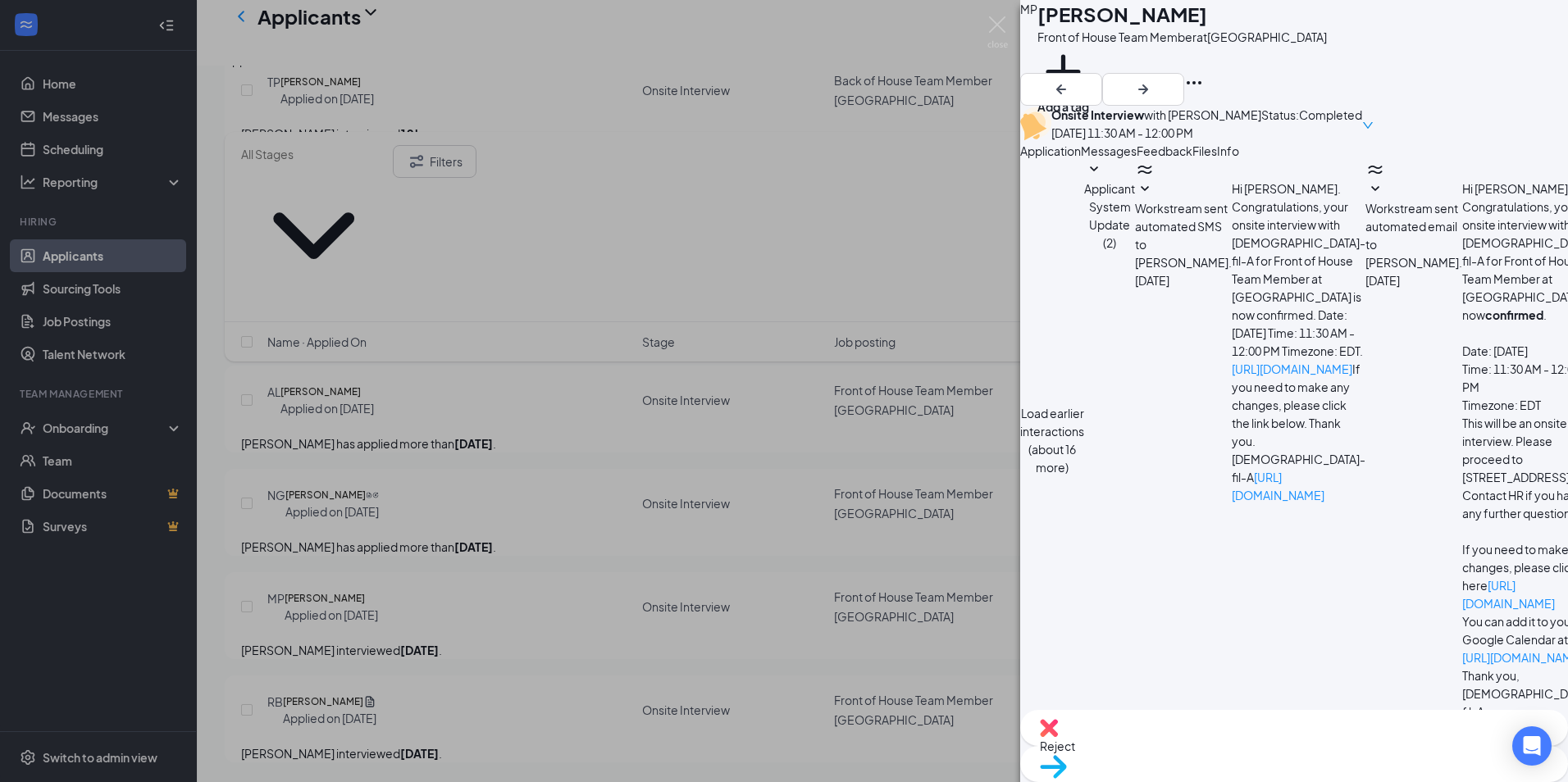
drag, startPoint x: 1238, startPoint y: 423, endPoint x: 1139, endPoint y: 273, distance: 179.7
drag, startPoint x: 1139, startPoint y: 273, endPoint x: 1154, endPoint y: 269, distance: 15.5
copy span "Hi [PERSON_NAME], A job offer was sent your way in the past 24 hours! Please ch…"
click at [431, 93] on div "[PERSON_NAME] [PERSON_NAME] Front of House Team Member at [GEOGRAPHIC_DATA] Add…" at bounding box center [784, 391] width 1568 height 782
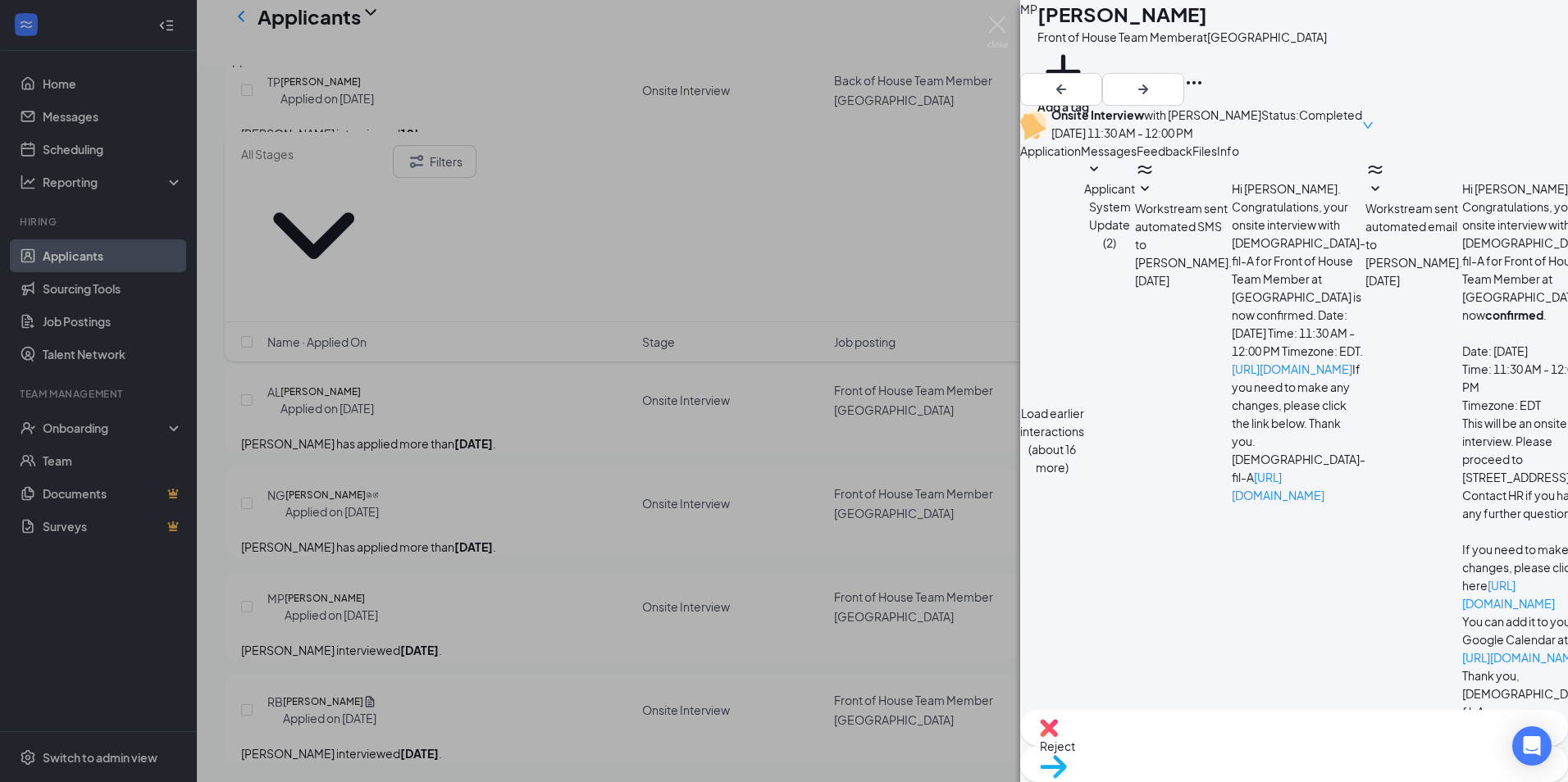
click at [89, 258] on div "[PERSON_NAME] [PERSON_NAME] Front of House Team Member at [GEOGRAPHIC_DATA] Add…" at bounding box center [784, 391] width 1568 height 782
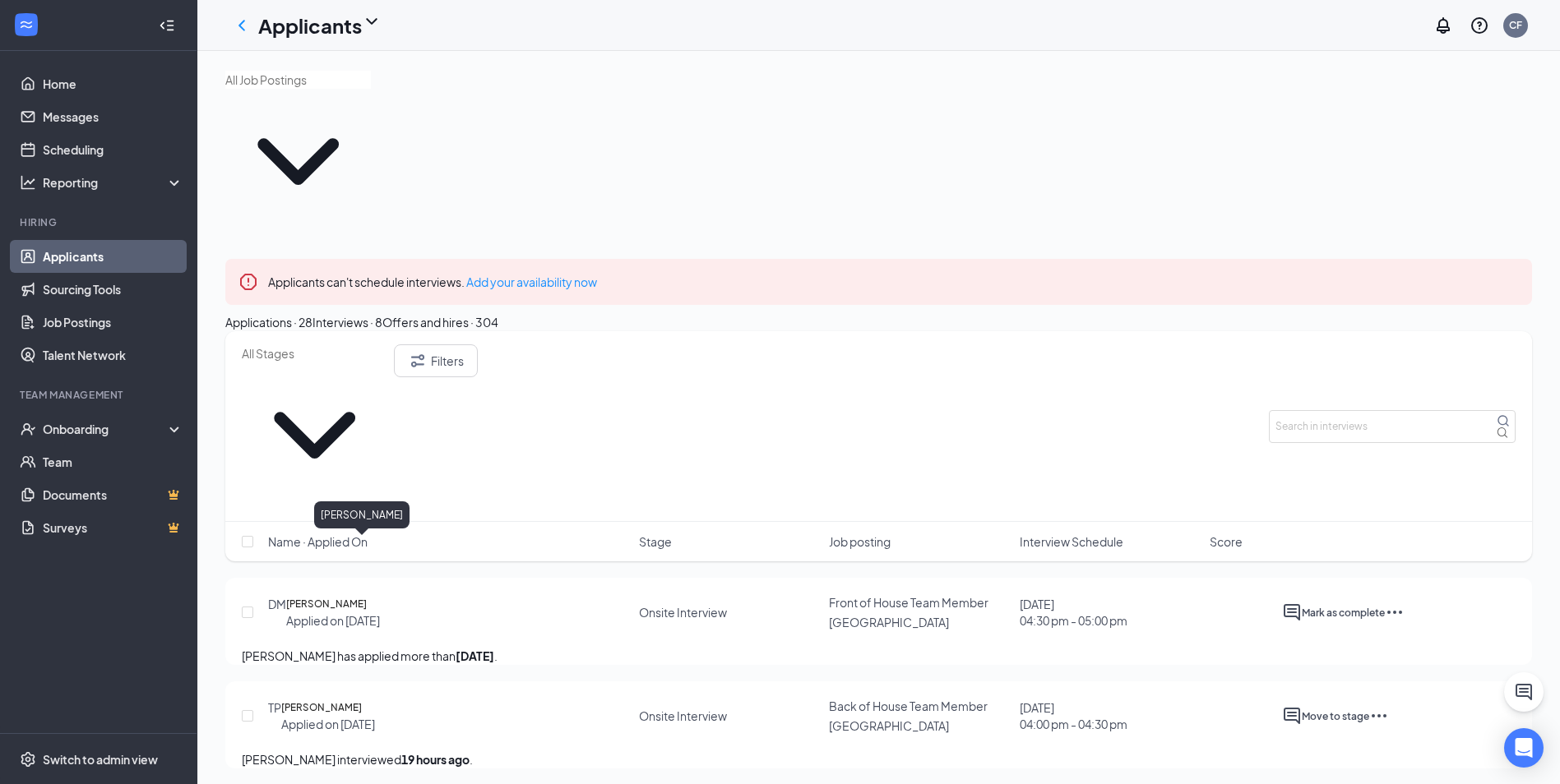
click at [362, 700] on h5 "[PERSON_NAME]" at bounding box center [321, 707] width 81 height 16
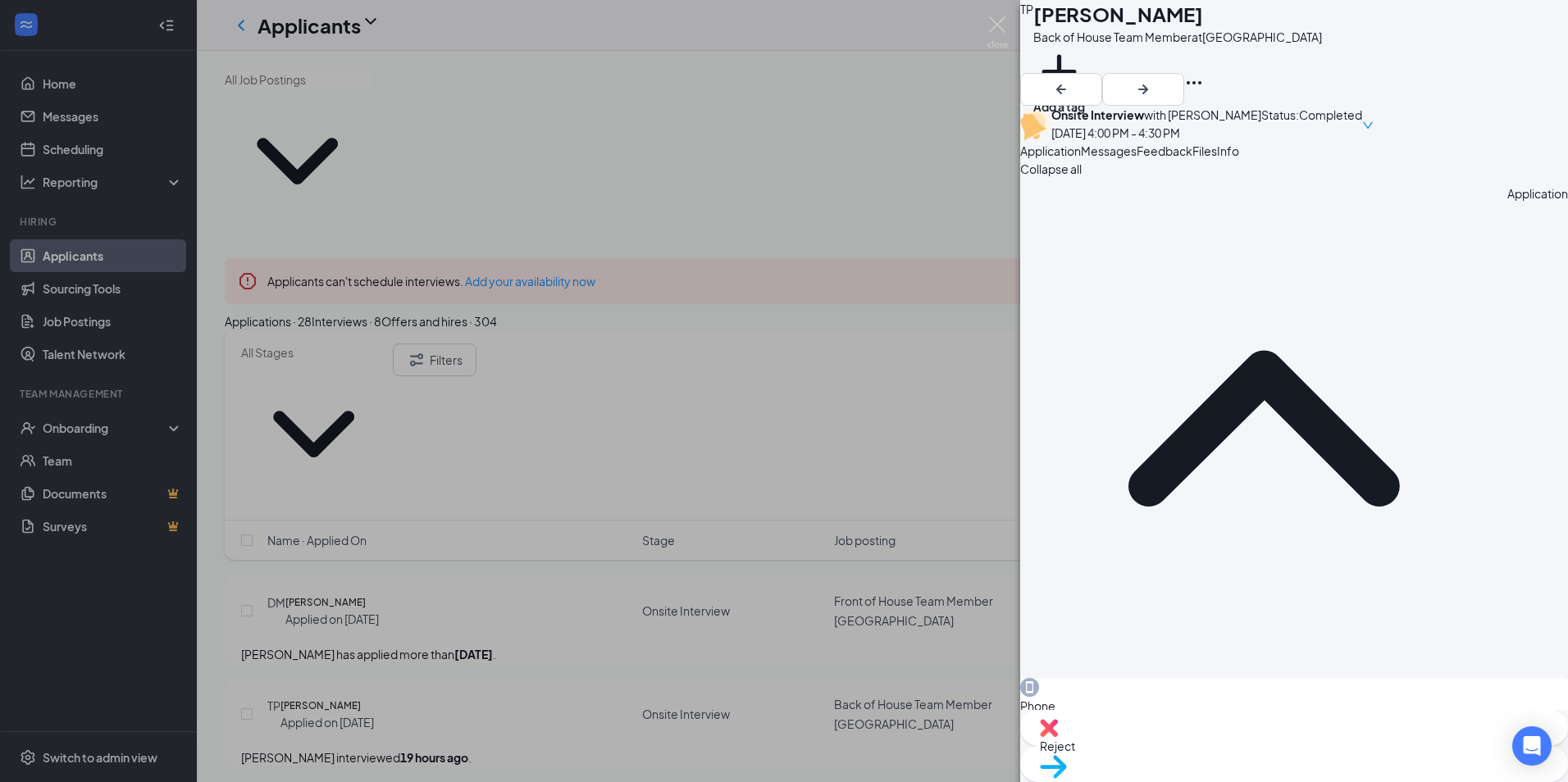
click at [1136, 158] on span "Messages" at bounding box center [1109, 151] width 56 height 15
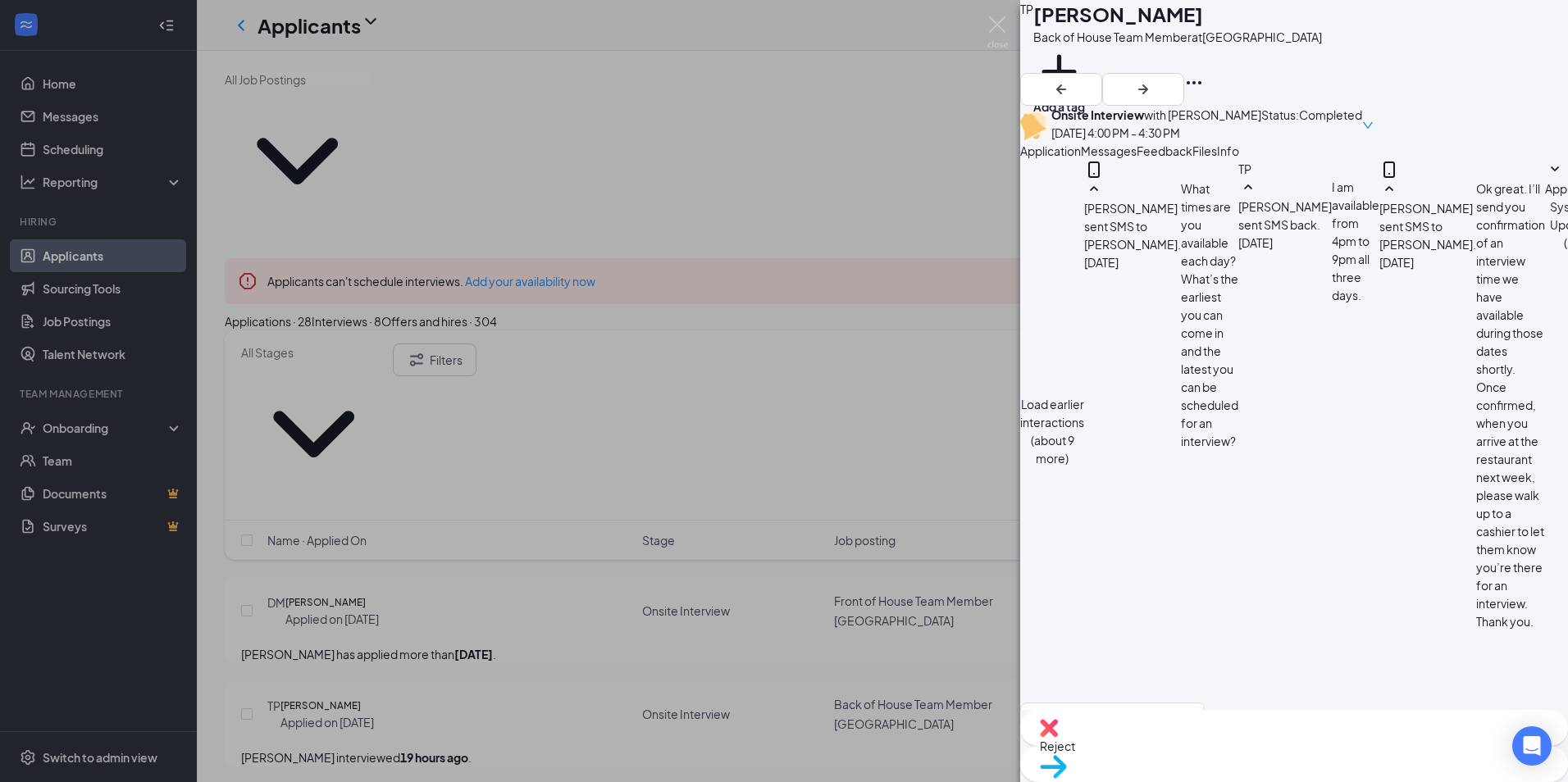
scroll to position [546, 0]
checkbox input "true"
click at [1174, 702] on textarea at bounding box center [1112, 752] width 185 height 98
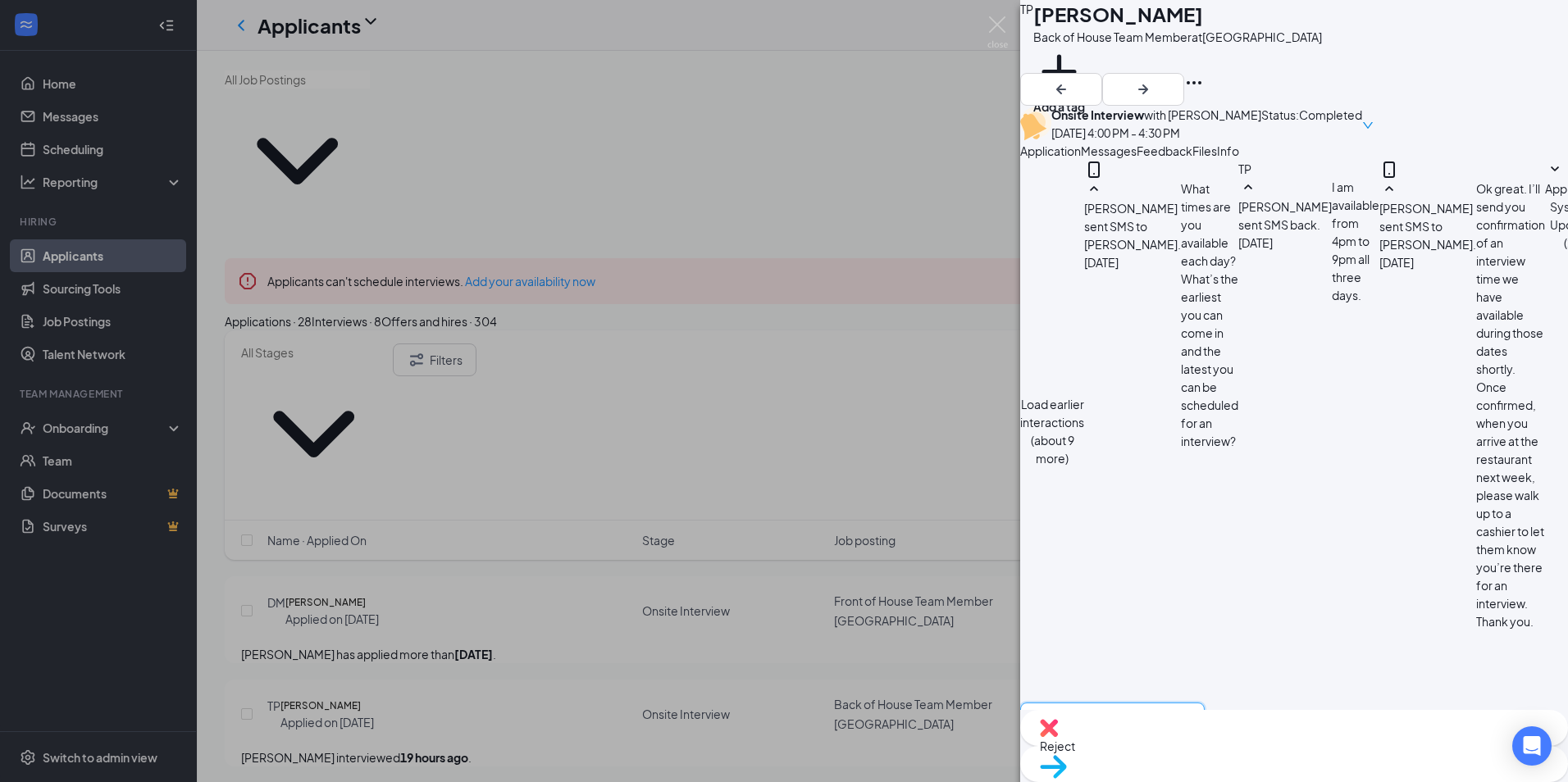
paste textarea "Hi [PERSON_NAME], A job offer was sent your way in the past 24 hours! Please ch…"
click at [1124, 702] on textarea "Hi [PERSON_NAME], A job offer was sent your way in the past 24 hours! Please ch…" at bounding box center [1112, 752] width 185 height 98
click at [1111, 702] on textarea "Hi [PERSON_NAME],, A job offer was sent your way in the past 24 hours! Please c…" at bounding box center [1112, 752] width 185 height 98
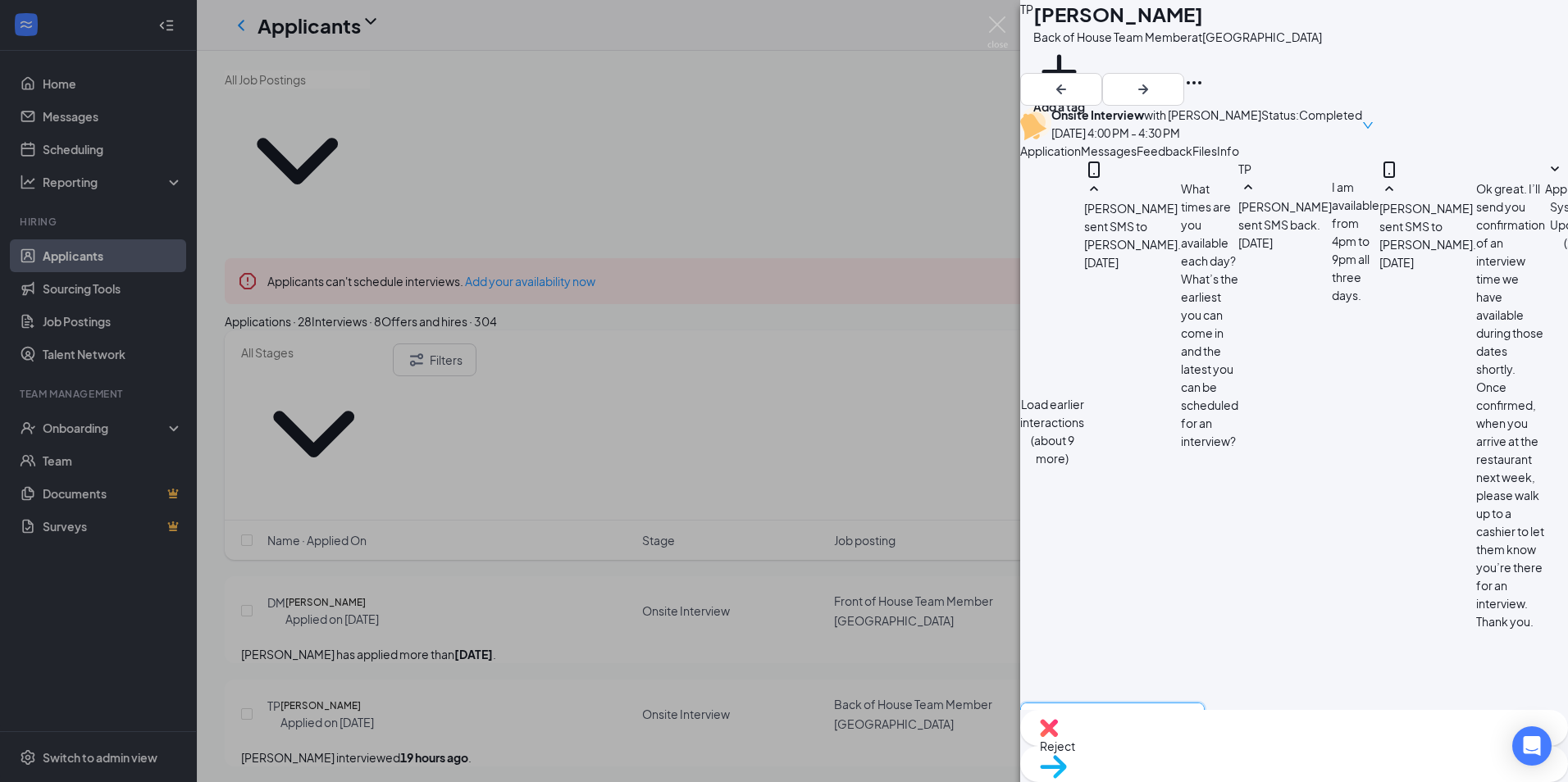
type textarea "Hi [PERSON_NAME], A job offer was sent your way in the past 24 hours! Please ch…"
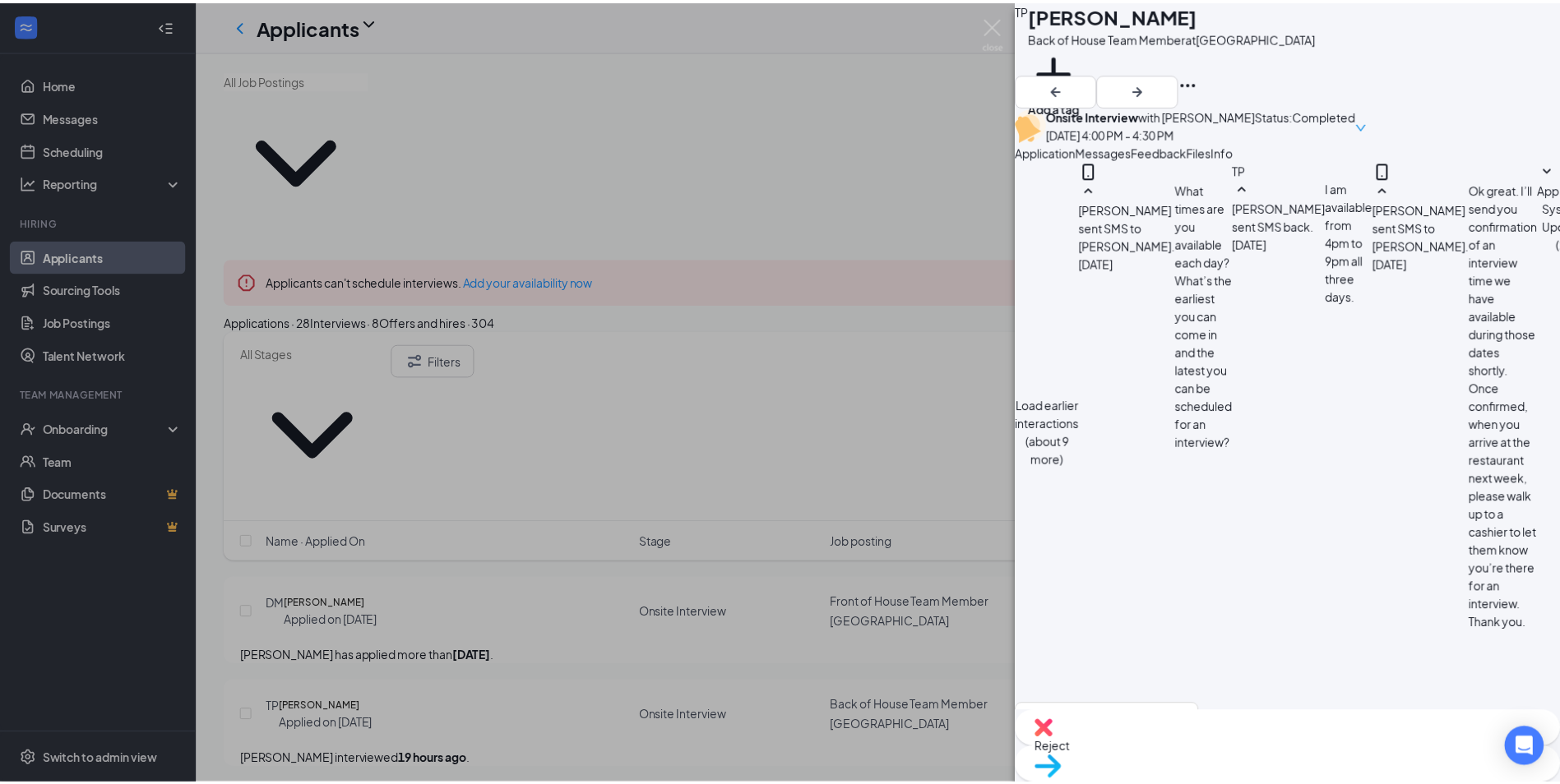
scroll to position [1084, 0]
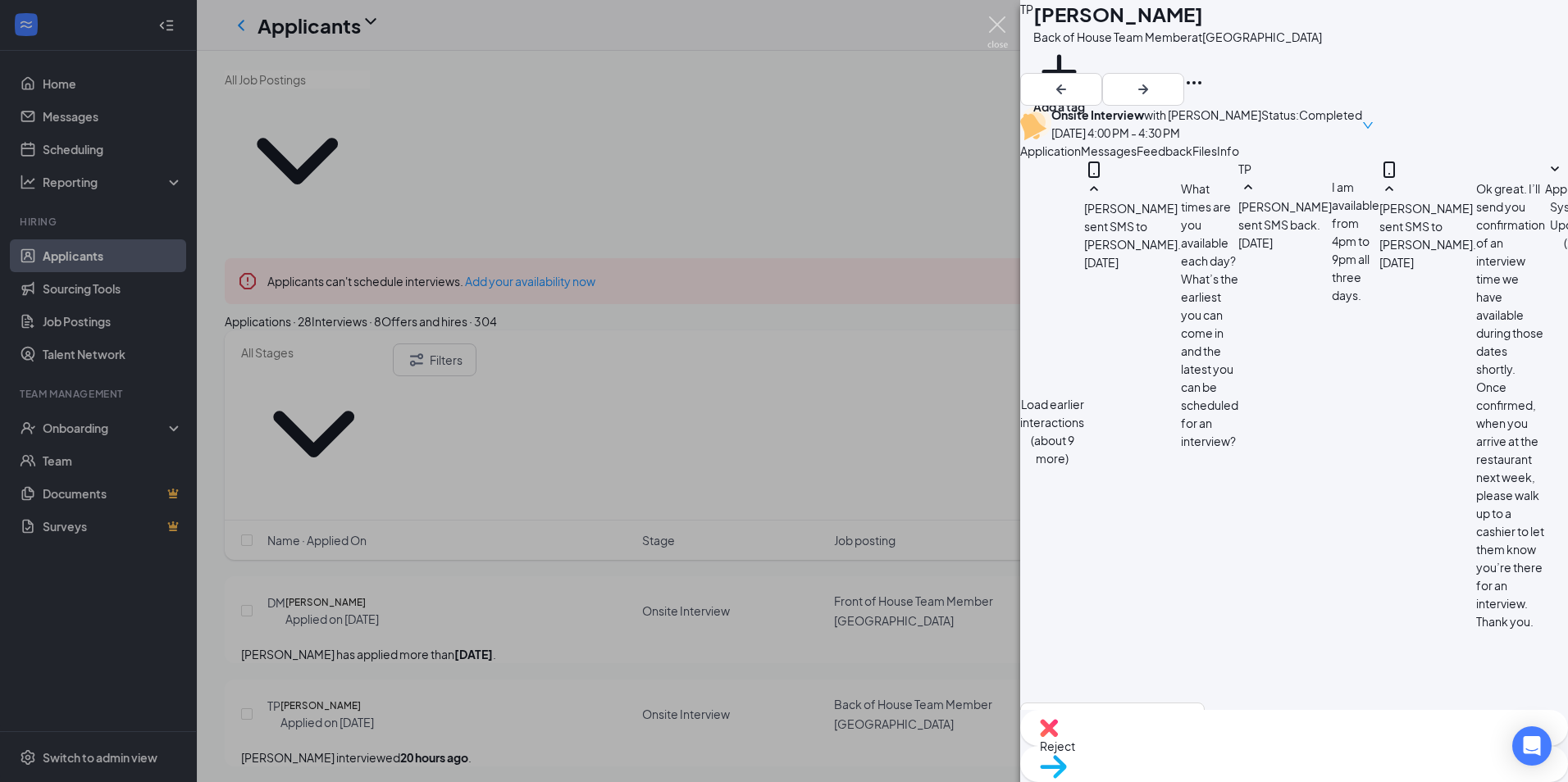
click at [994, 27] on img at bounding box center [998, 32] width 21 height 32
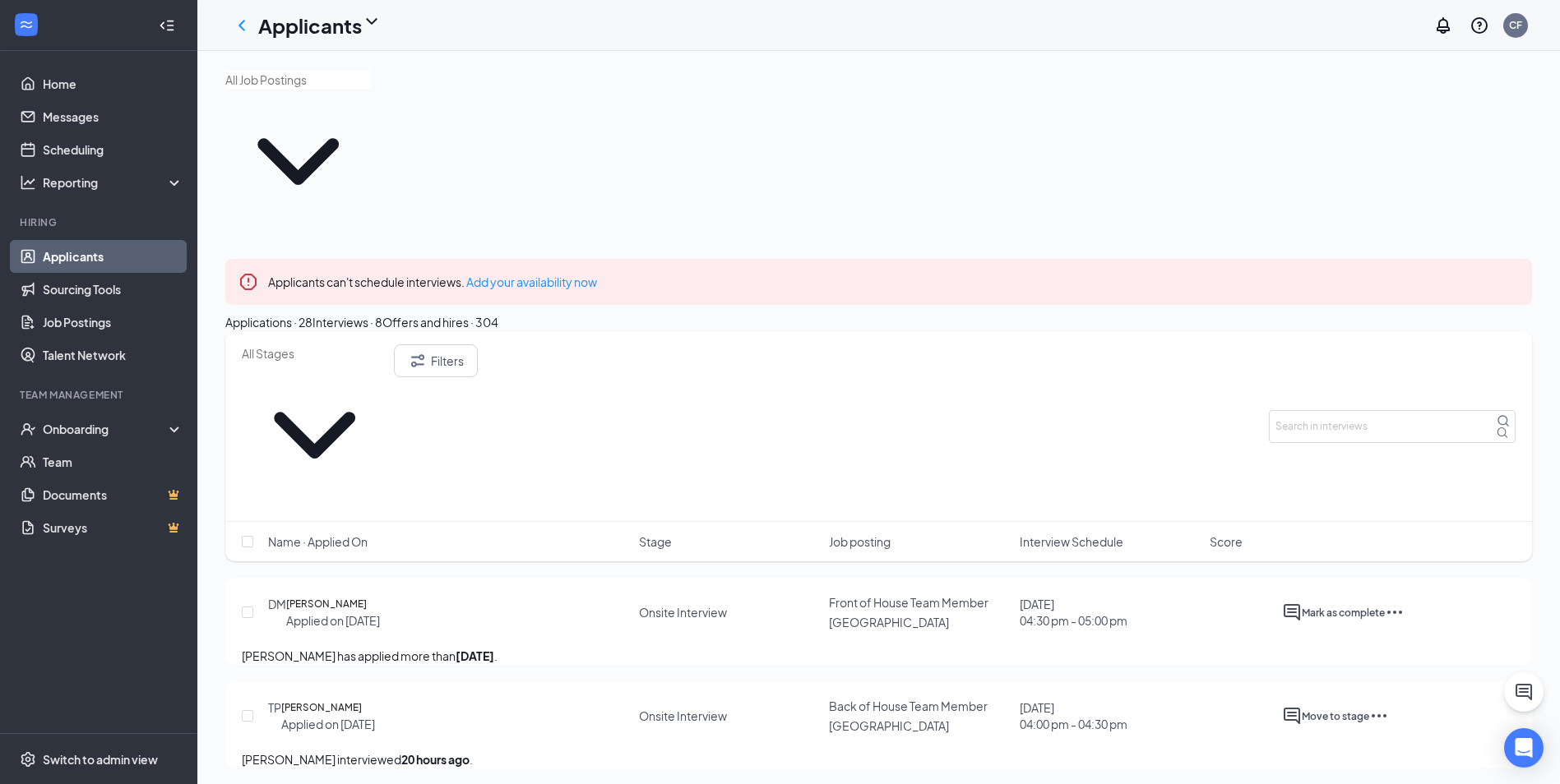
click at [498, 313] on div "Offers and hires · 304" at bounding box center [441, 322] width 116 height 18
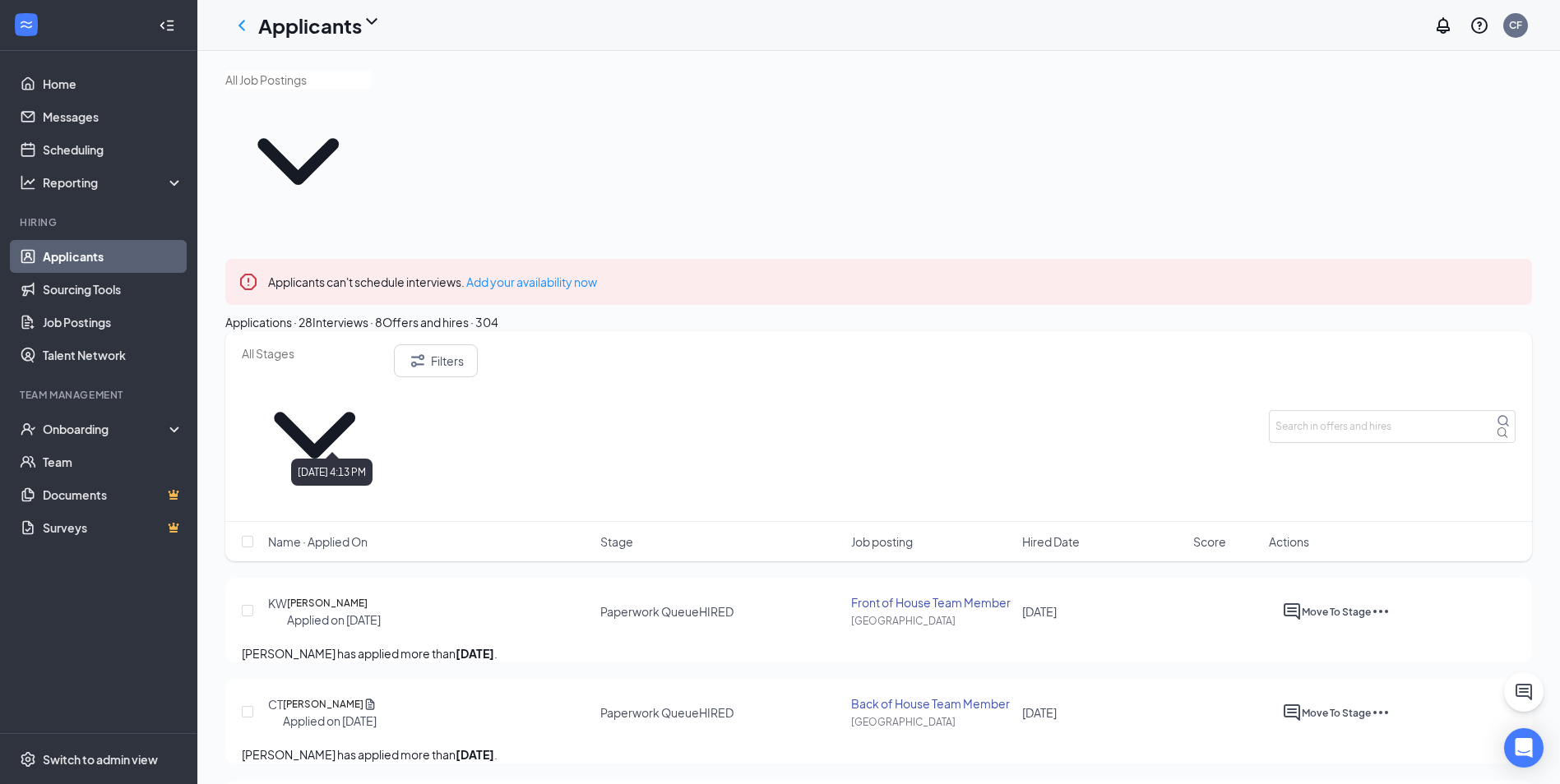
click at [367, 595] on h5 "[PERSON_NAME]" at bounding box center [327, 603] width 81 height 16
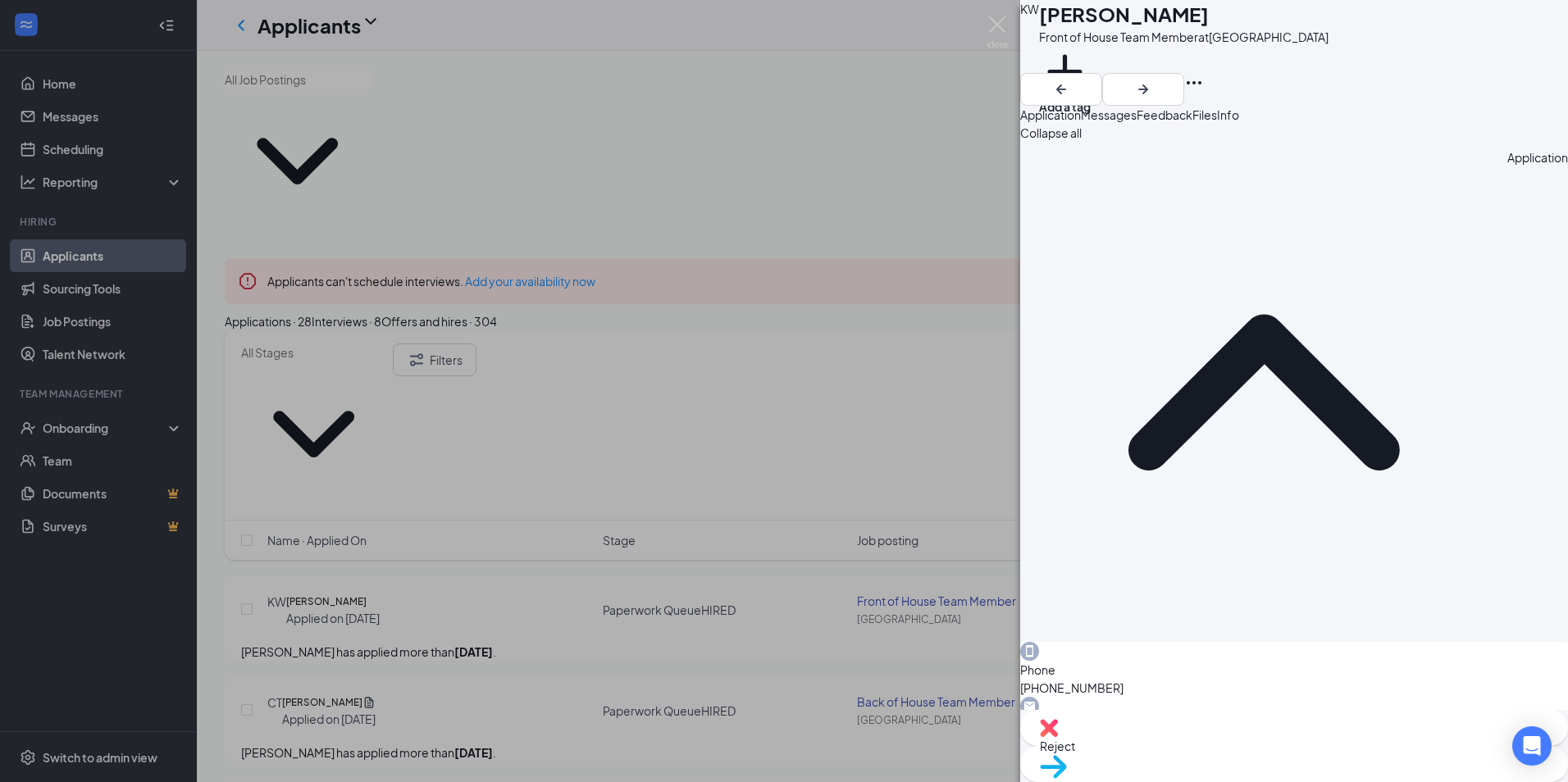
click at [542, 449] on div "[PERSON_NAME] [PERSON_NAME] Front of House Team Member at [GEOGRAPHIC_DATA] Add…" at bounding box center [784, 391] width 1568 height 782
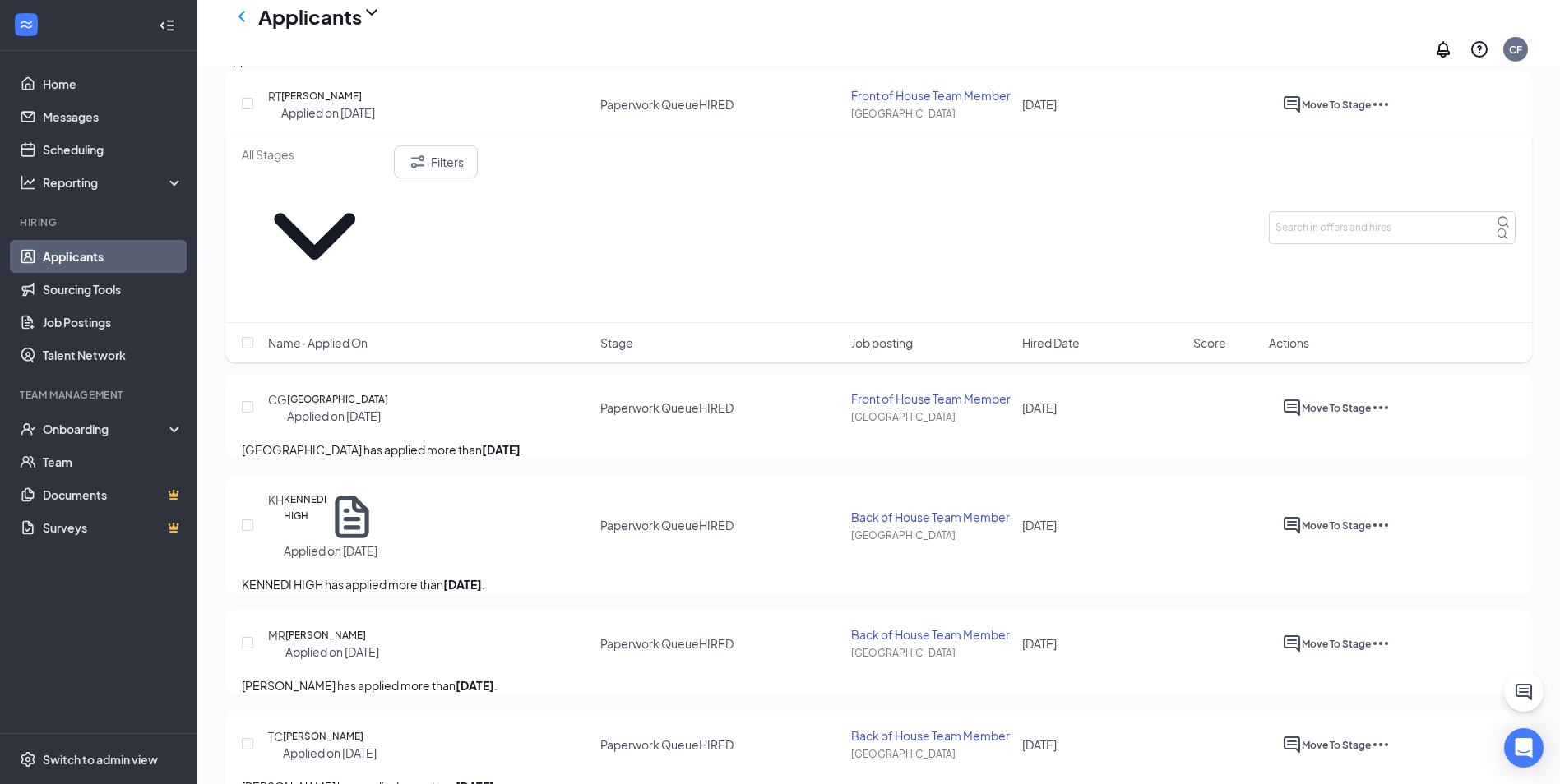
scroll to position [905, 0]
